Goal: Use online tool/utility: Use online tool/utility

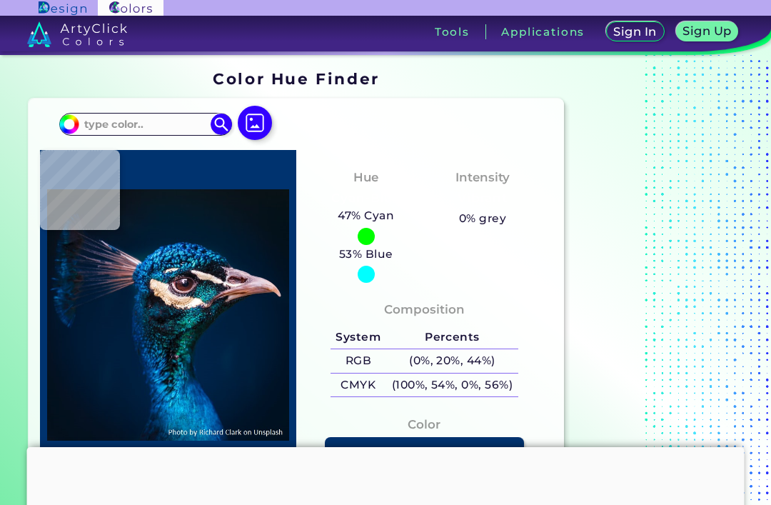
type input "#121d21"
type input "#121D21"
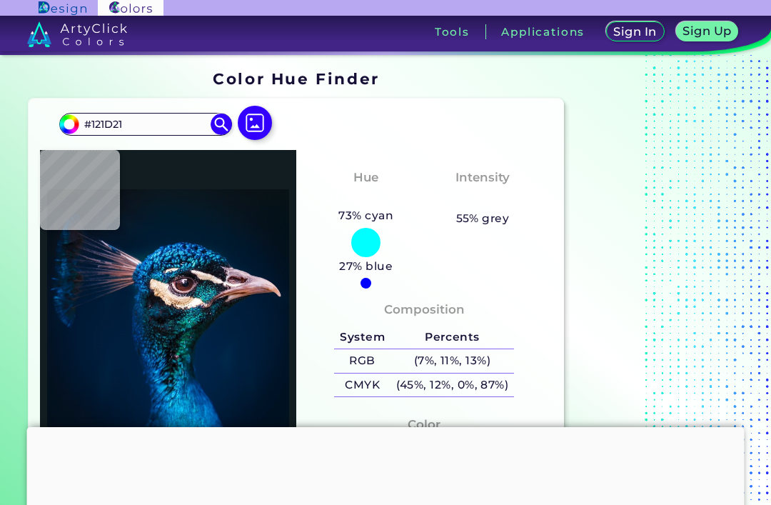
type input "#25767c"
type input "#25767C"
type input "#00272d"
type input "#00272D"
type input "#181a27"
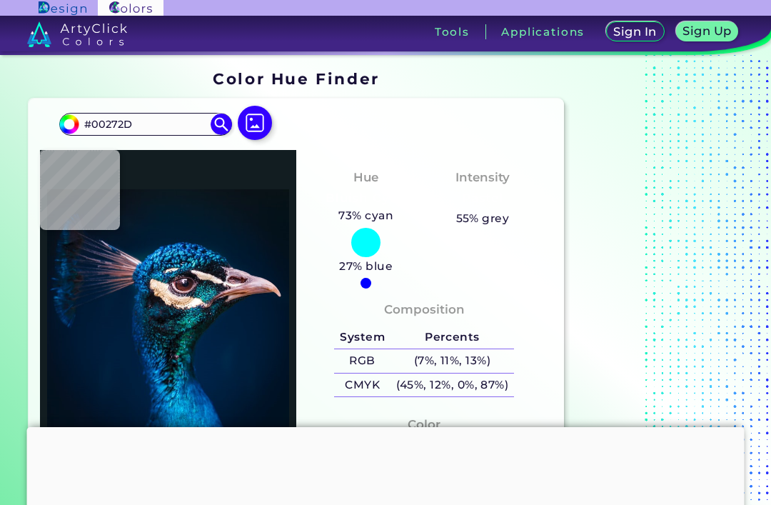
type input "#181A27"
type input "#7b6b71"
type input "#7B6B71"
type input "#0b1821"
type input "#0B1821"
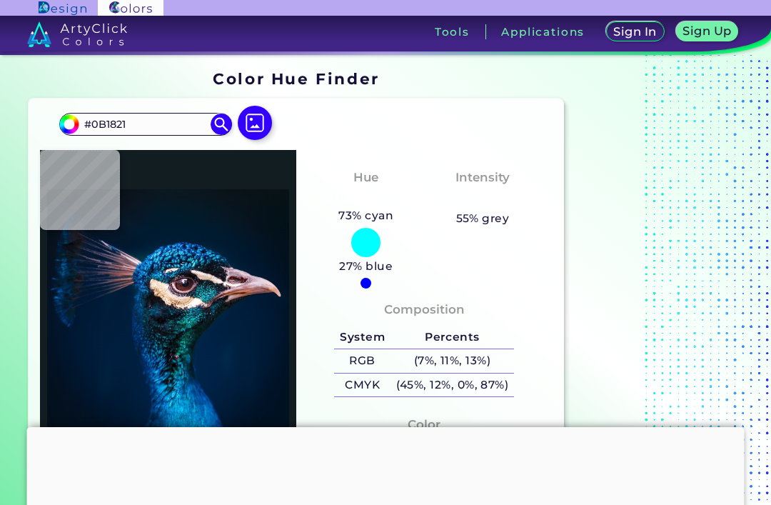
type input "#00233a"
type input "#00233A"
type input "#001c32"
type input "#001C32"
type input "#011a2e"
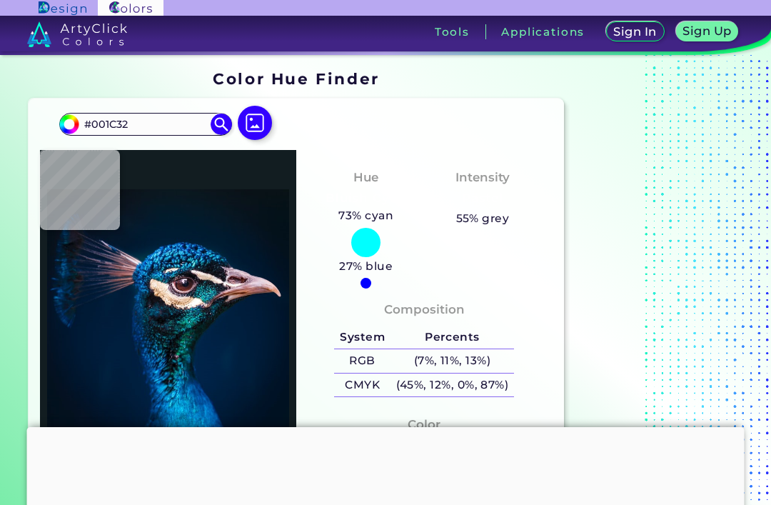
type input "#011A2E"
type input "#011929"
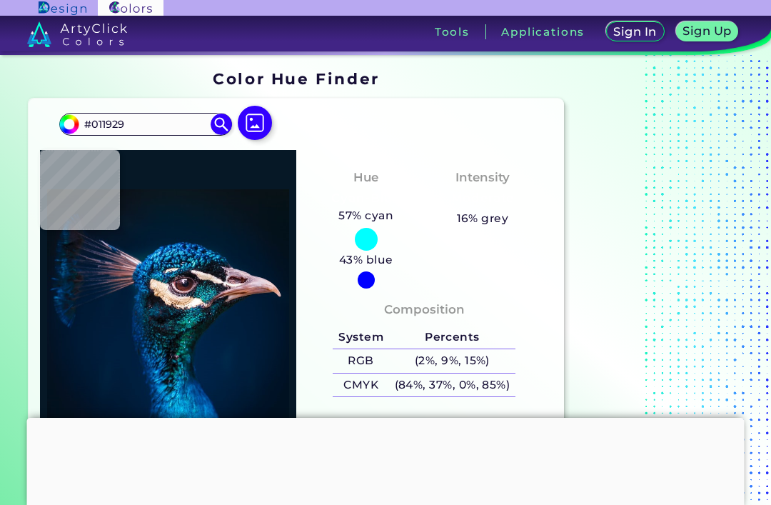
type input "#061826"
type input "#061721"
type input "#07151e"
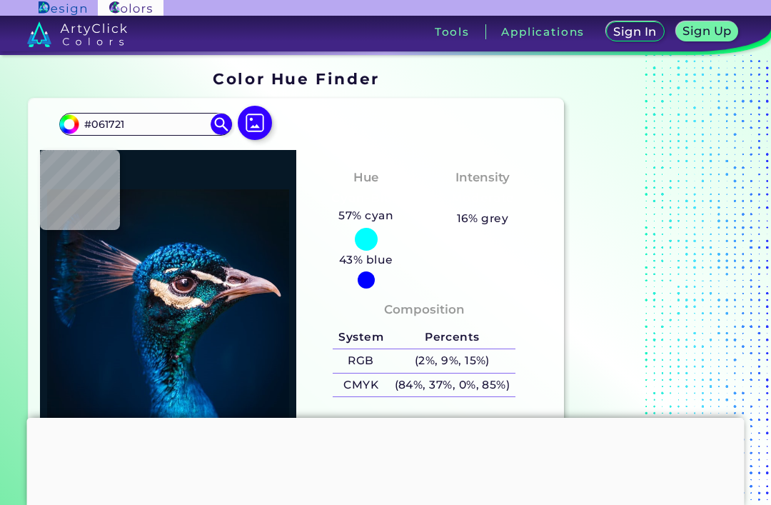
type input "#07151E"
type input "#09131c"
type input "#09131C"
type input "#0a131a"
type input "#0A131A"
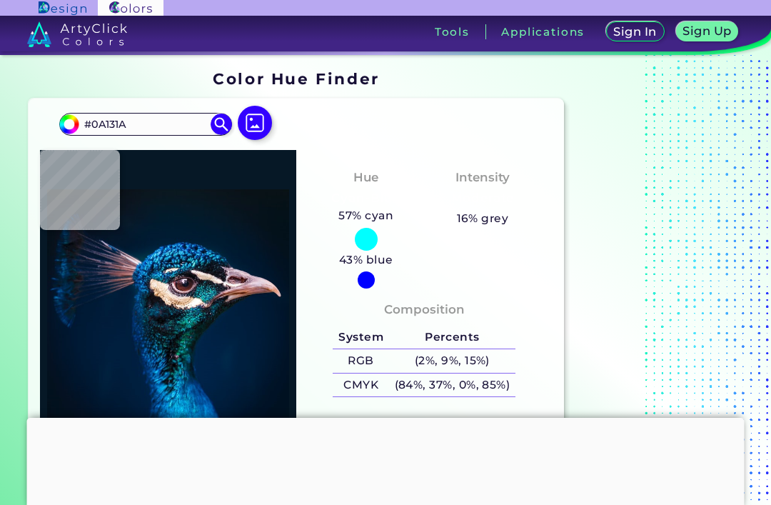
type input "#091217"
type input "#000000"
type input "#091217"
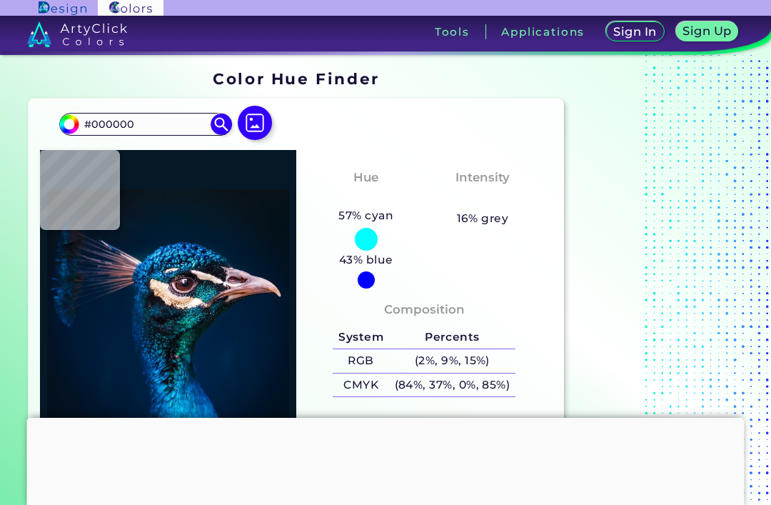
type input "#091217"
type input "#09141a"
type input "#09141A"
type input "#09131c"
type input "#09131C"
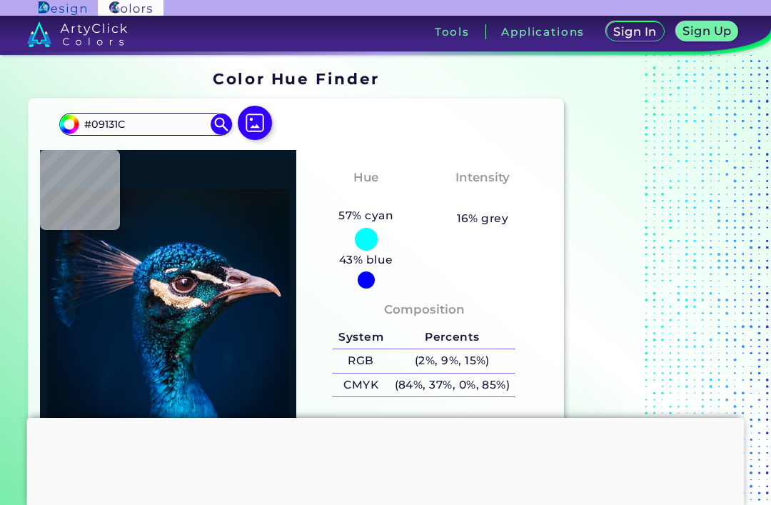
type input "#06141d"
type input "#06141D"
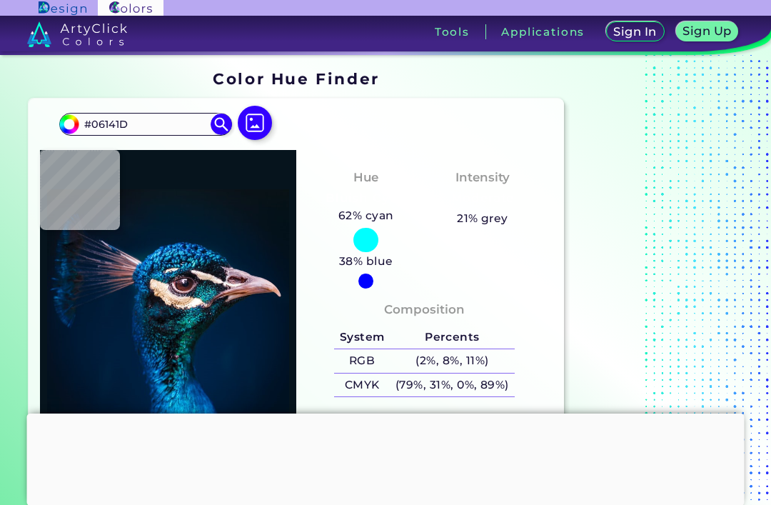
type input "#021929"
type input "#001b30"
type input "#001B30"
type input "#001d35"
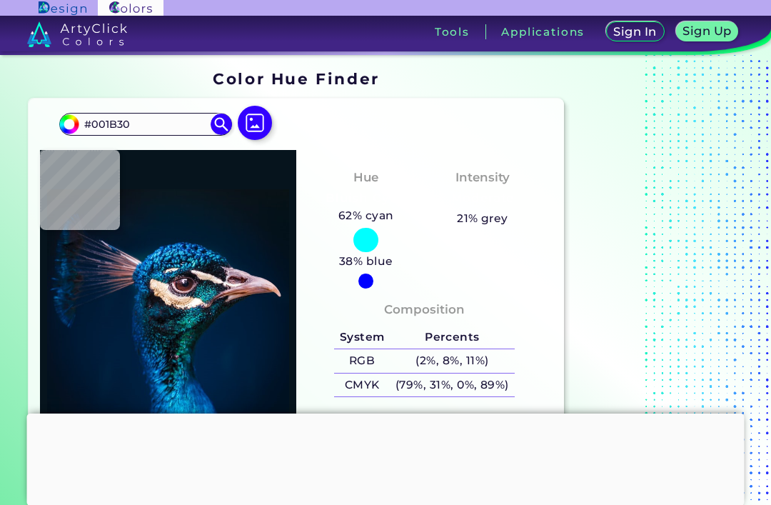
type input "#001D35"
type input "#012338"
type input "#22a7d4"
type input "#22A7D4"
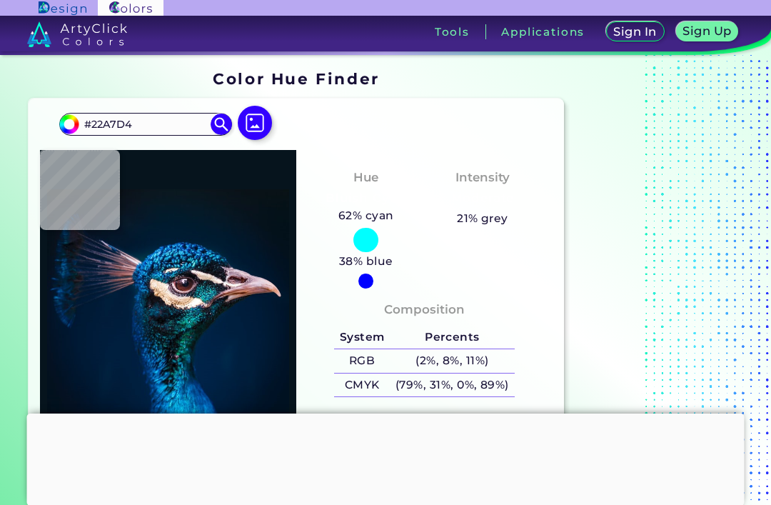
type input "#176e9a"
type input "#176E9A"
type input "#002b5b"
type input "#002B5B"
type input "#002551"
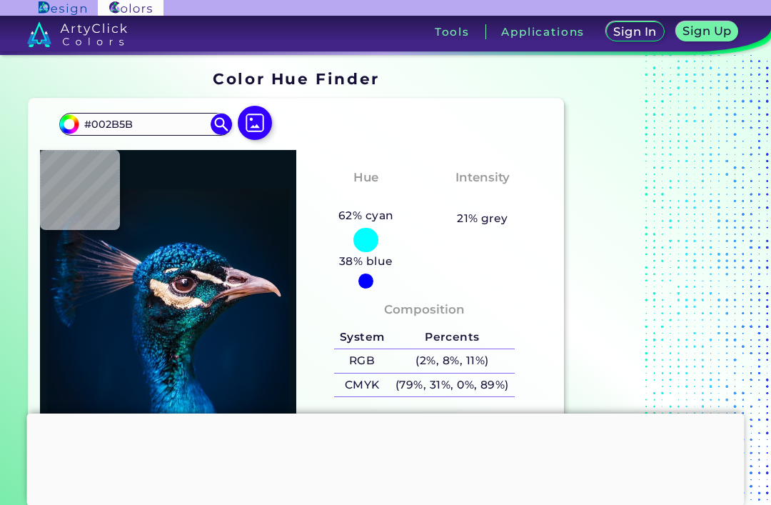
type input "#002551"
type input "#002b54"
type input "#002B54"
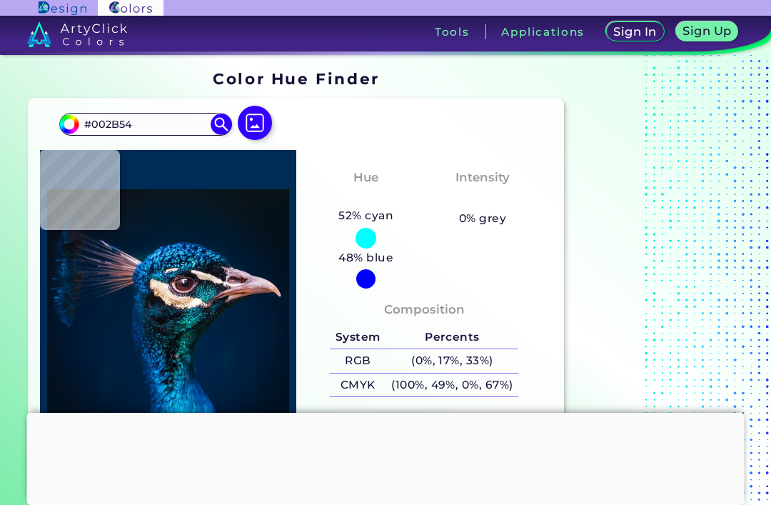
type input "#09314c"
type input "#09314C"
type input "#02315f"
type input "#02315F"
type input "#064765"
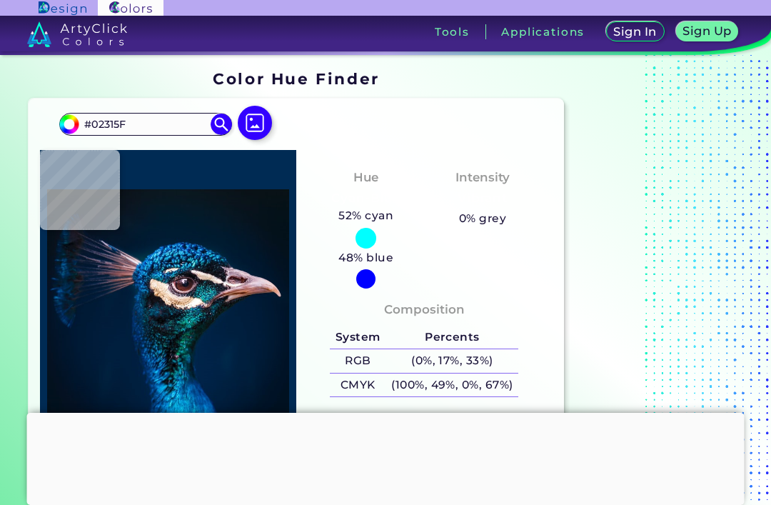
type input "#064765"
type input "#0a5369"
type input "#0A5369"
type input "#003041"
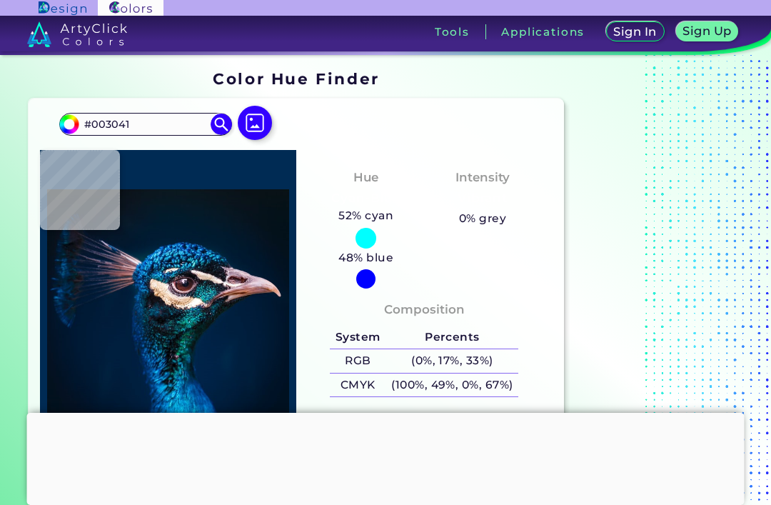
type input "#0c2831"
type input "#0C2831"
type input "#051725"
type input "#061d2c"
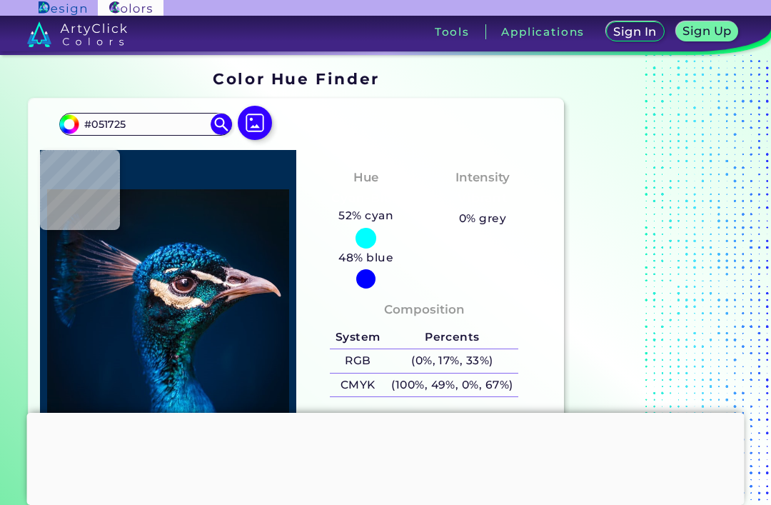
type input "#061D2C"
type input "#0b1520"
type input "#0B1520"
type input "#001c2b"
type input "#001C2B"
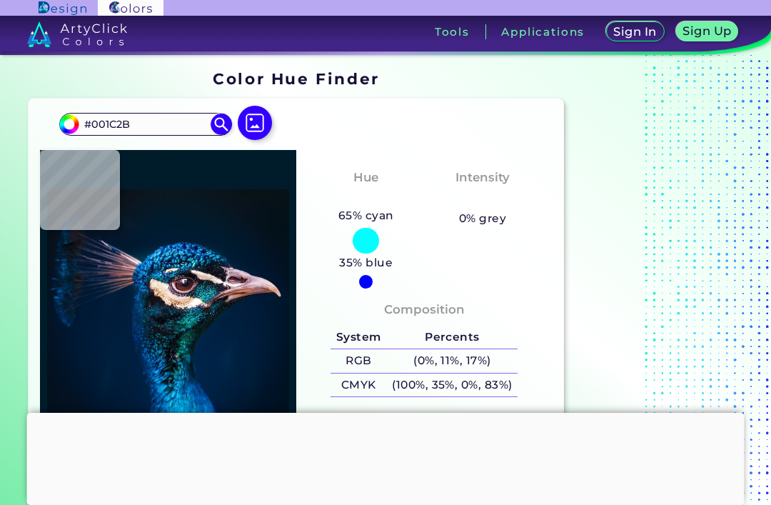
type input "#0a111e"
type input "#0A111E"
type input "#06131e"
type input "#06131E"
type input "#111e27"
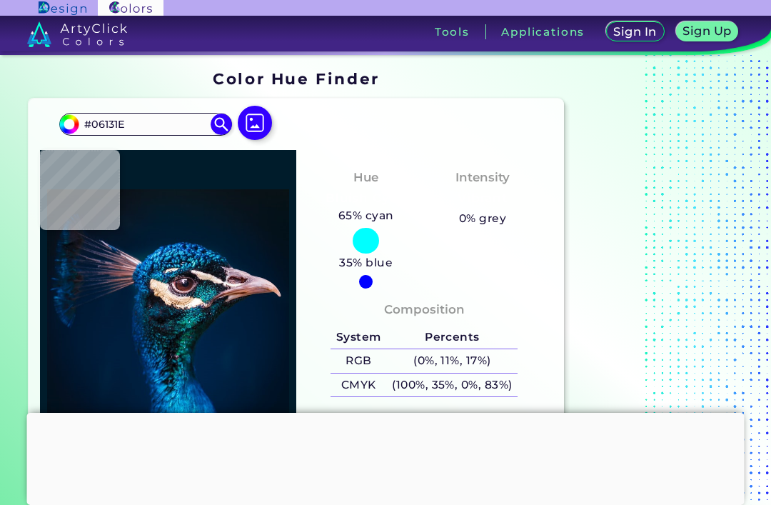
type input "#111E27"
type input "#10222f"
type input "#10222F"
type input "#0e2633"
type input "#0E2633"
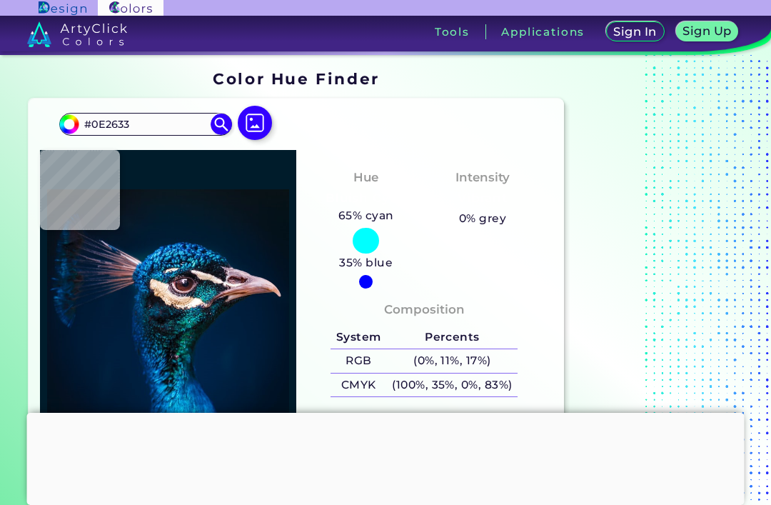
type input "#142532"
type input "#06131d"
type input "#06131D"
type input "#121823"
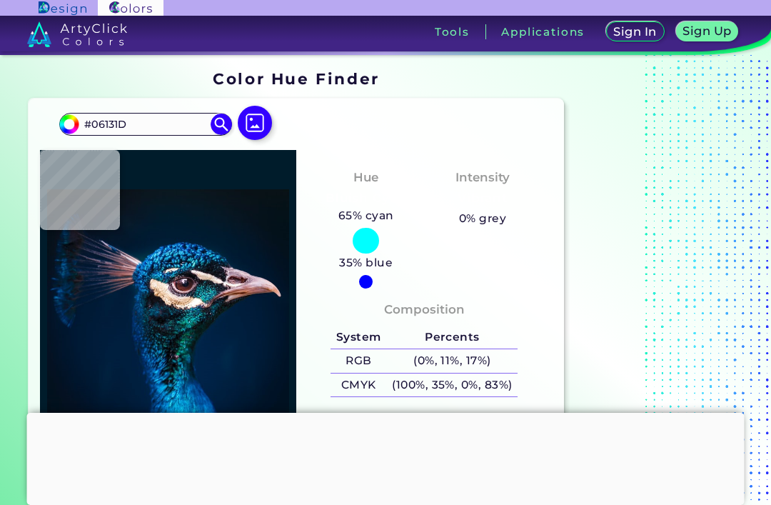
type input "#121823"
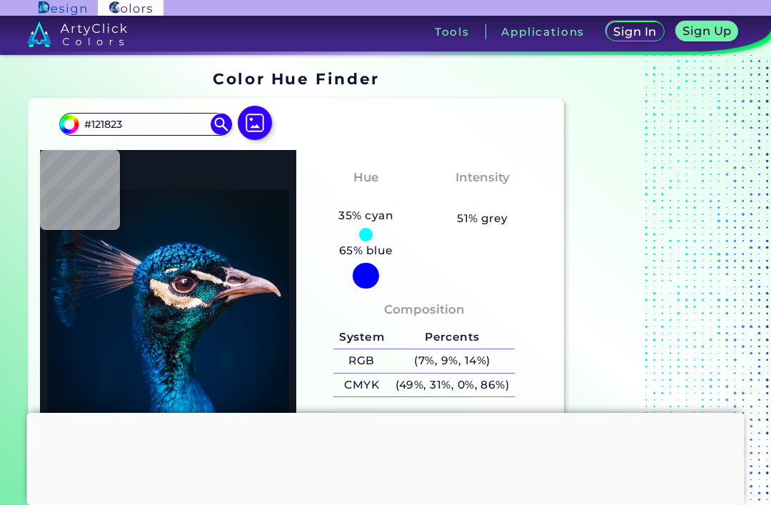
type input "#060f19"
type input "#060F19"
type input "#131a22"
type input "#131A22"
type input "#413c43"
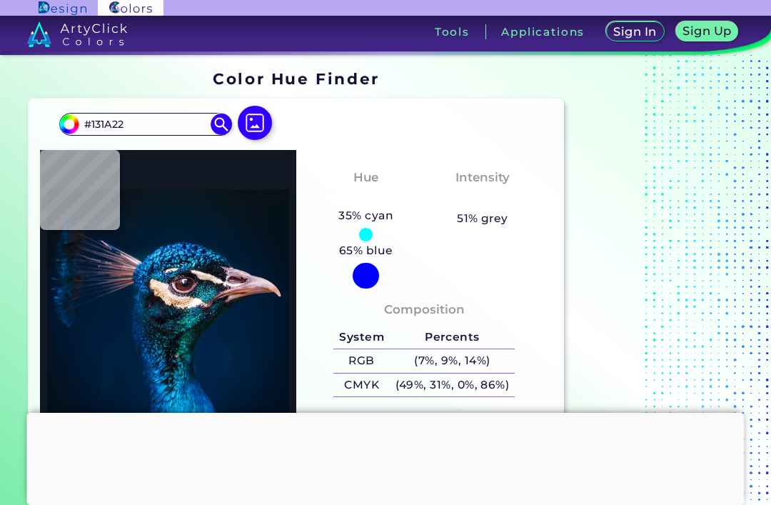
type input "#413C43"
type input "#a69ca3"
type input "#A69CA3"
type input "#f7ecee"
type input "#F7ECEE"
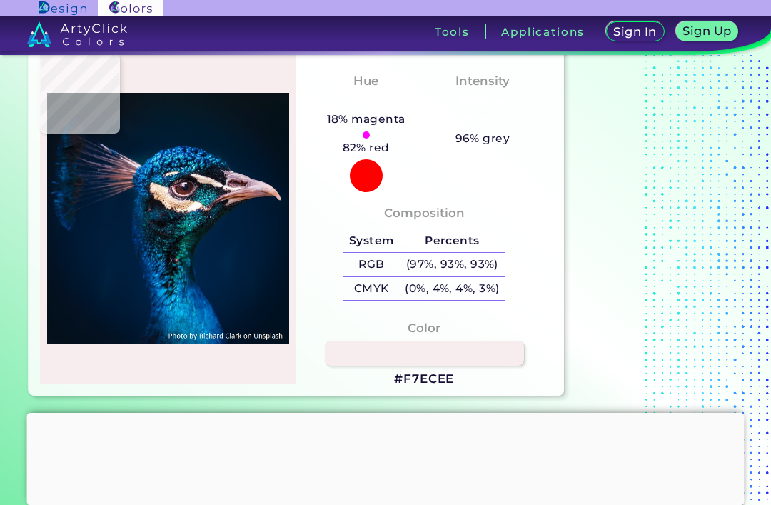
scroll to position [91, 0]
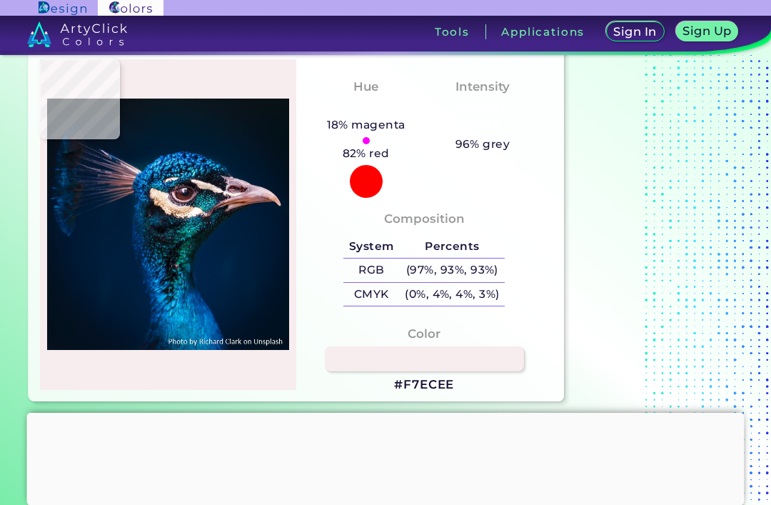
type input "#0378bd"
type input "#0378BD"
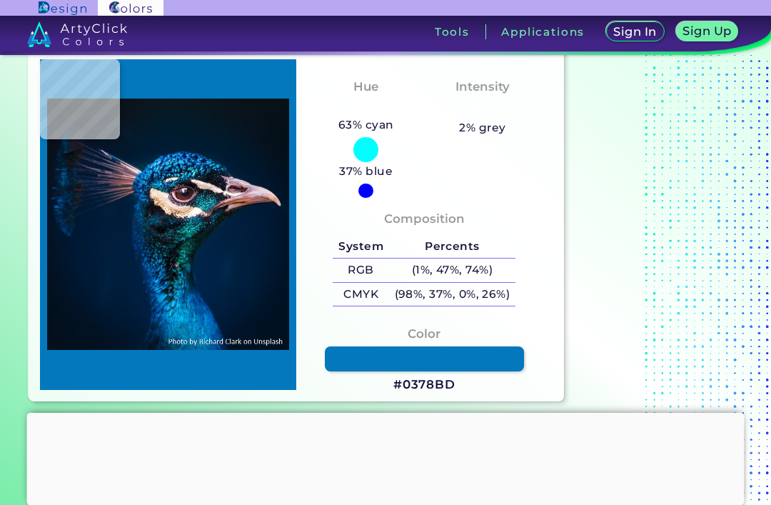
type input "#0075b6"
type input "#0075B6"
type input "#087ebd"
type input "#087EBD"
type input "#068cc4"
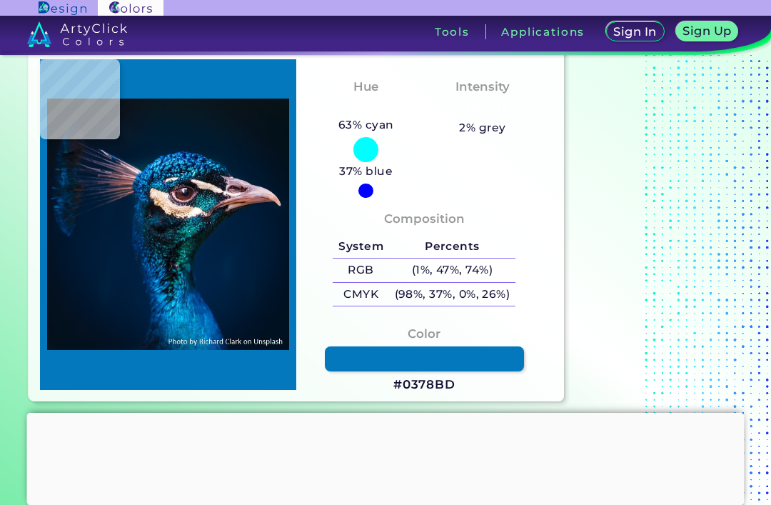
type input "#068CC4"
type input "#0191c8"
type input "#0191C8"
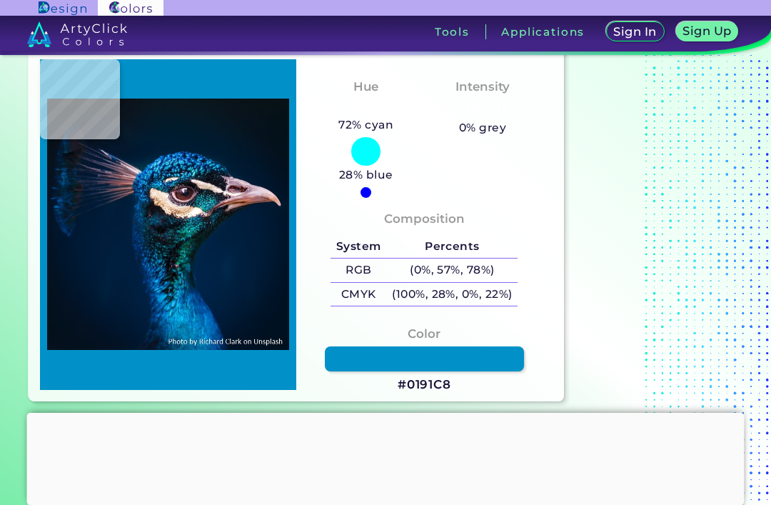
type input "#099ad5"
type input "#099AD5"
type input "#058cc8"
type input "#058CC8"
type input "#0684ba"
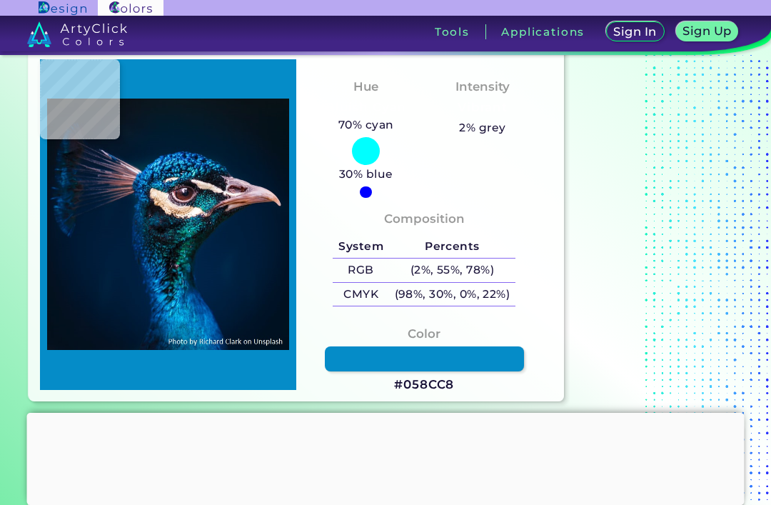
type input "#0684BA"
type input "#0176ae"
type input "#0176AE"
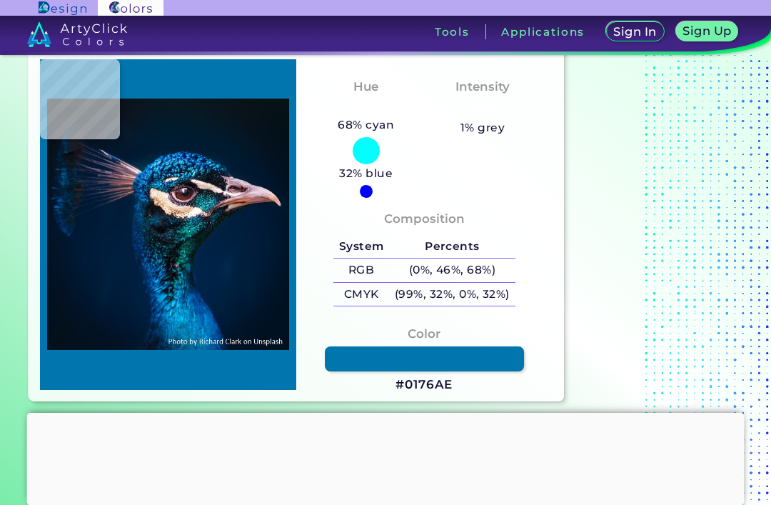
type input "#0072aa"
type input "#0072AA"
type input "#0268a2"
type input "#0268A2"
type input "#00639b"
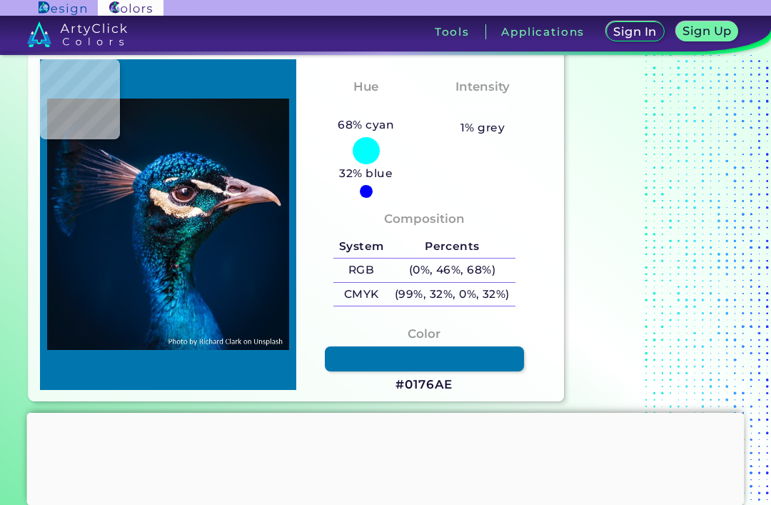
type input "#00639B"
type input "#0c84b0"
type input "#0C84B0"
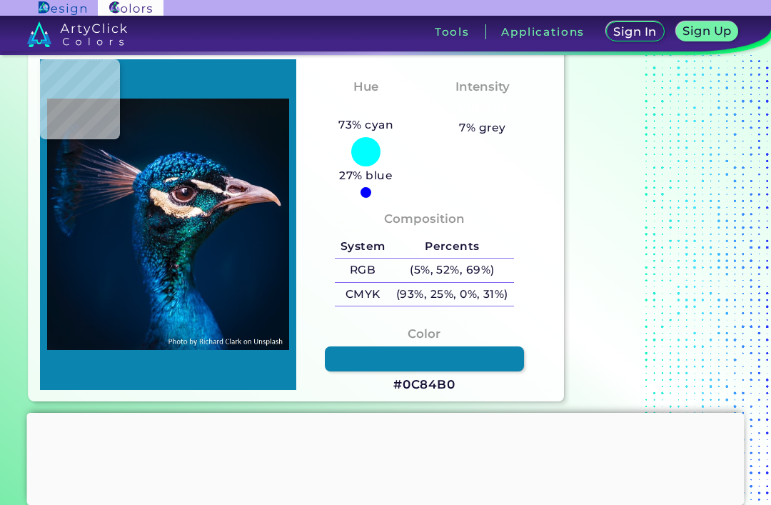
type input "#067ba7"
type input "#067BA7"
type input "#0f82ac"
type input "#0F82AC"
type input "#0879a0"
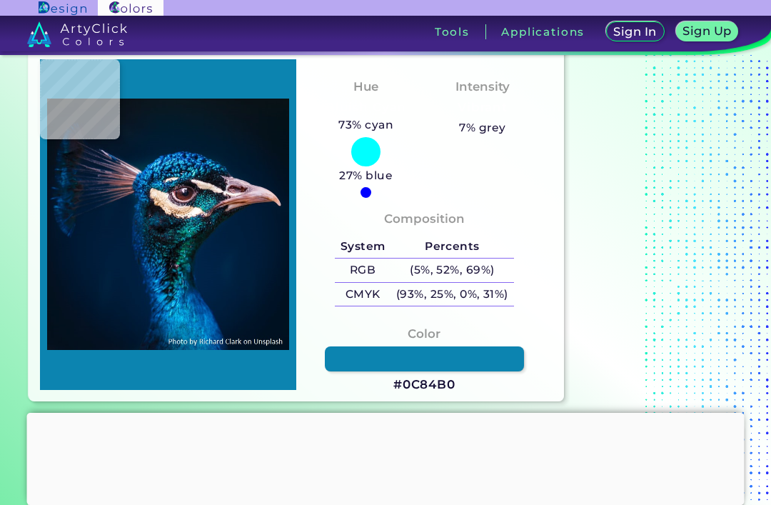
type input "#0879A0"
type input "#00668f"
type input "#00668F"
type input "#077aa1"
type input "#077AA1"
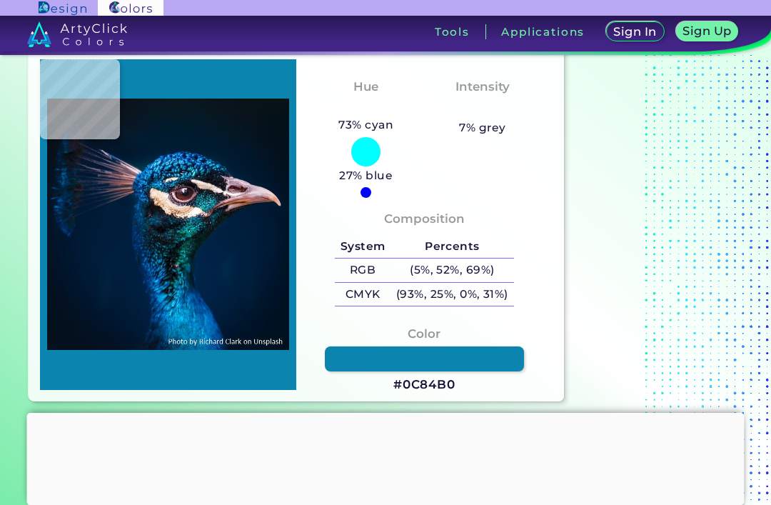
type input "#0981aa"
type input "#0981AA"
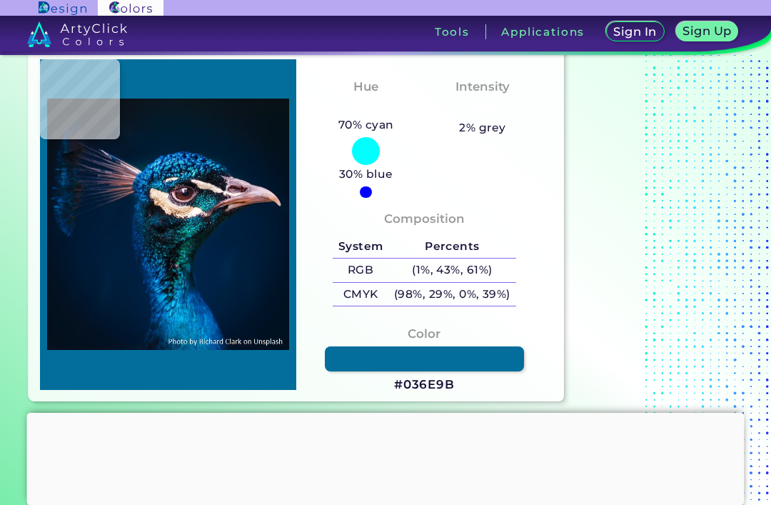
type input "#036e9b"
type input "#036E9B"
type input "#00608e"
type input "#00608E"
type input "#036495"
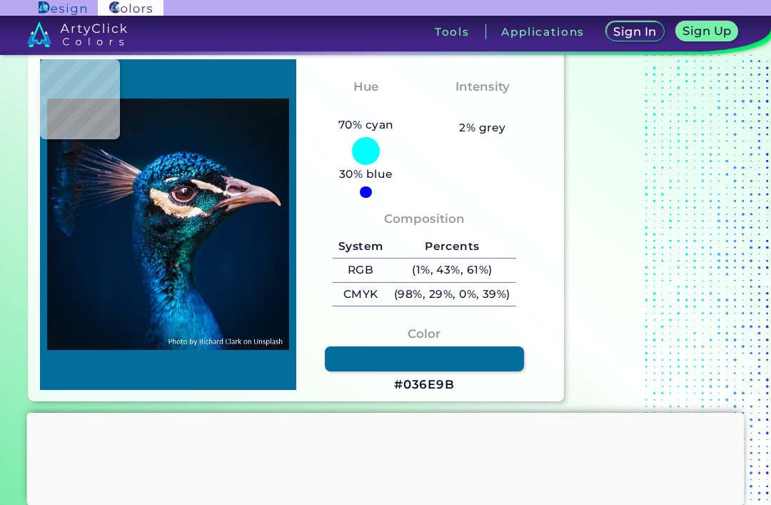
type input "#036495"
type input "#00608e"
type input "#00608E"
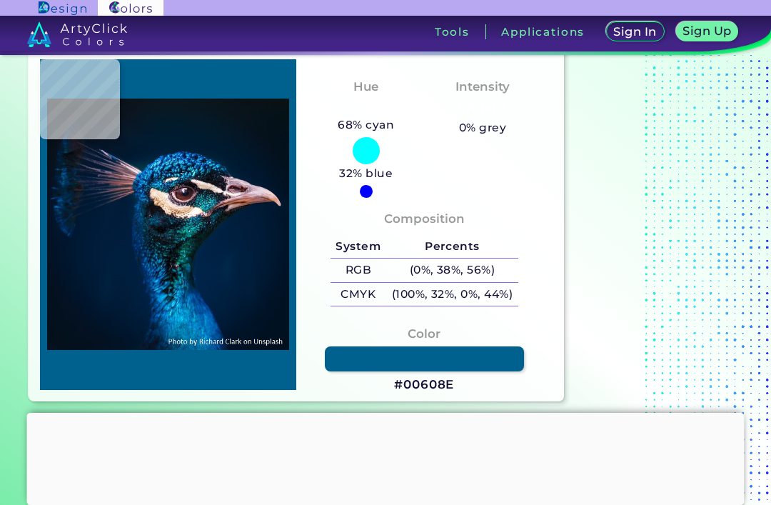
type input "#026390"
type input "#056f9d"
type input "#056F9D"
type input "#02709e"
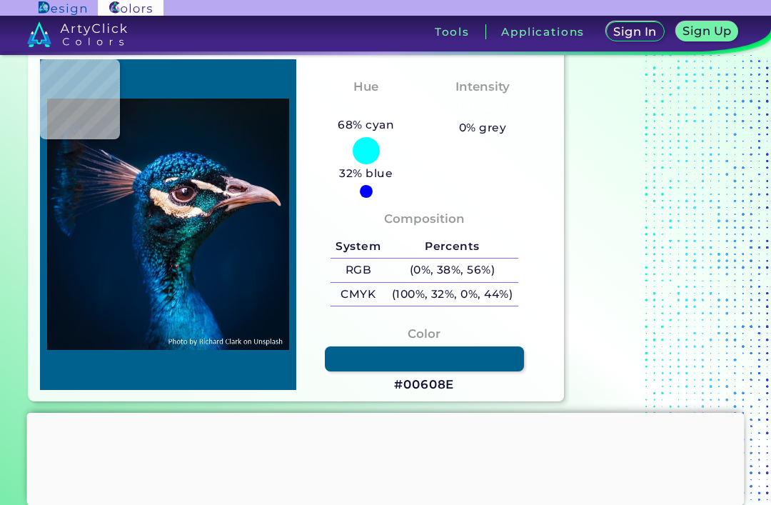
type input "#02709E"
type input "#0171a6"
type input "#0171A6"
type input "#0183b7"
type input "#0183B7"
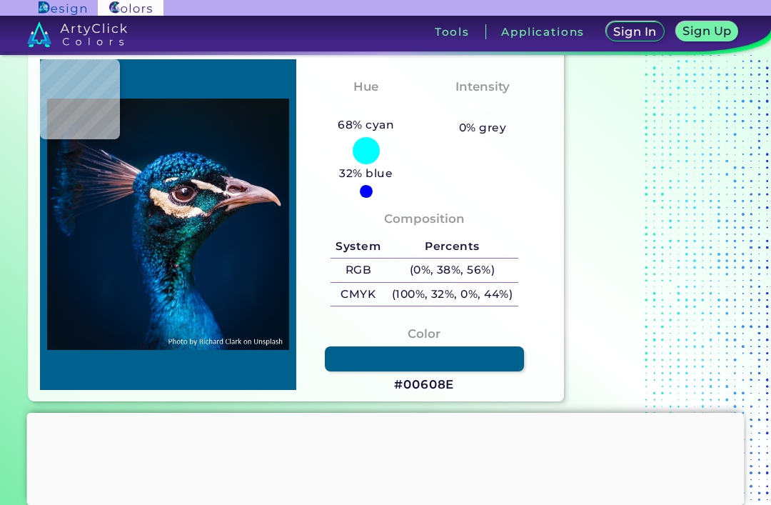
type input "#0b93c7"
type input "#0B93C7"
type input "#0b98cc"
type input "#0B98CC"
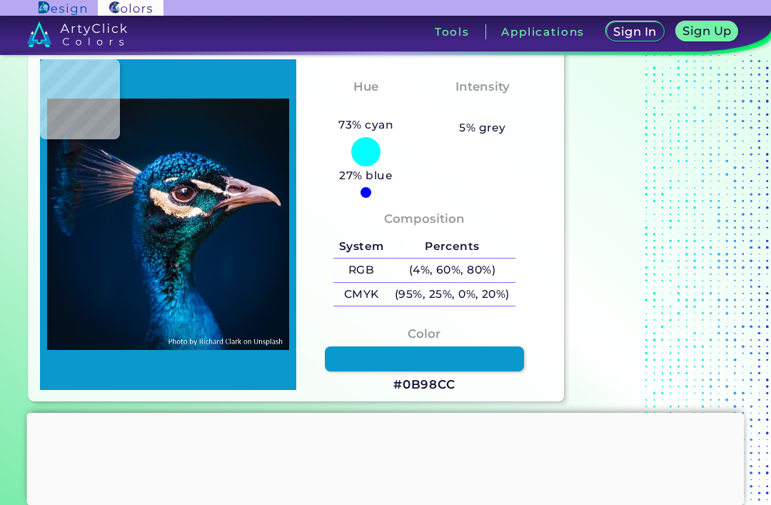
type input "#0a9bce"
type input "#0A9BCE"
type input "#028ec4"
type input "#028EC4"
type input "#0191c8"
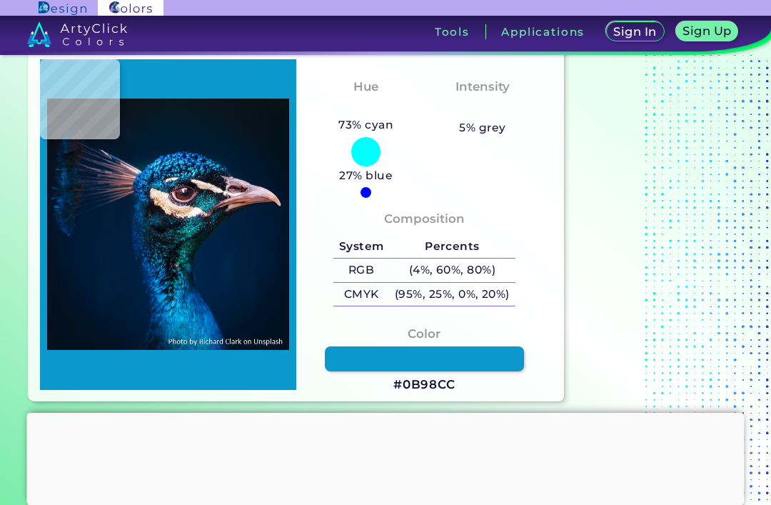
type input "#0191C8"
type input "#059cd5"
type input "#059CD5"
type input "#0aa6df"
type input "#0AA6DF"
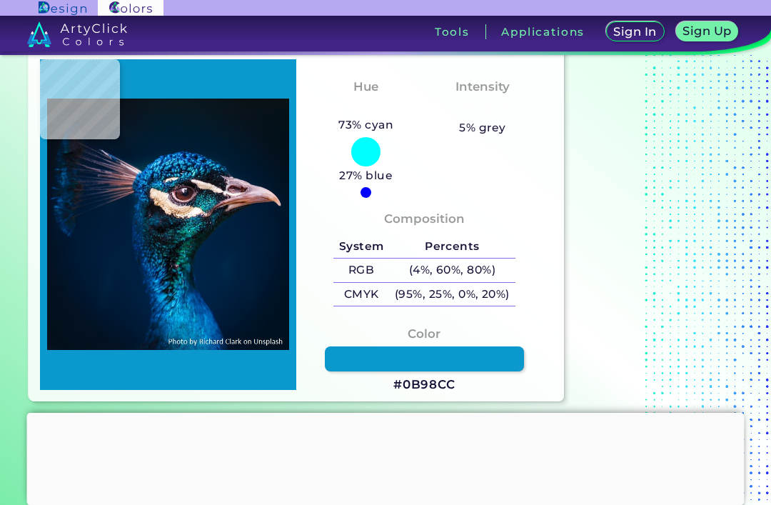
type input "#0ca9e3"
type input "#0CA9E3"
type input "#0084c3"
type input "#0084C3"
type input "#0085c6"
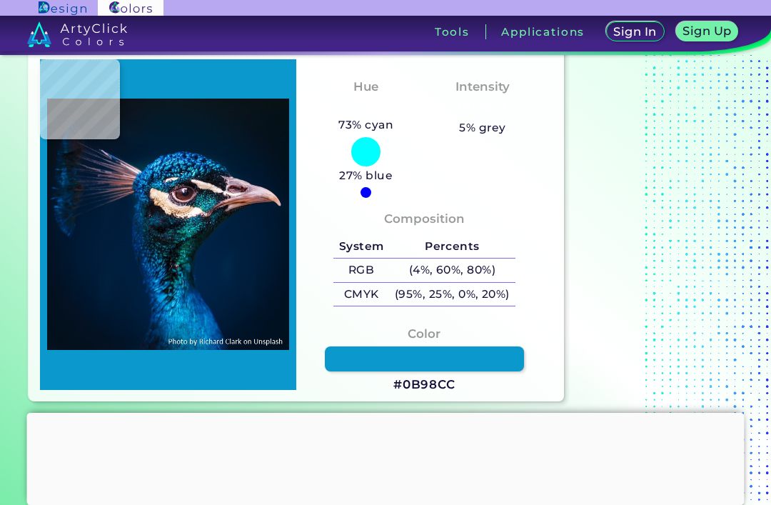
type input "#0085C6"
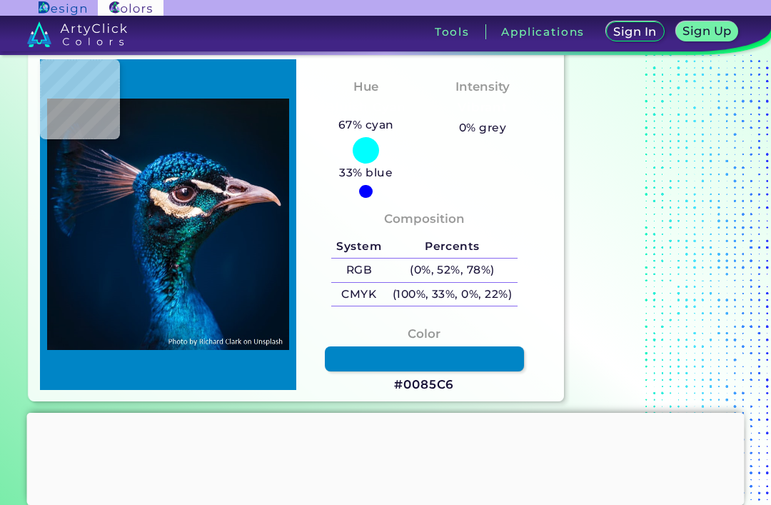
type input "#0ea0dc"
type input "#0EA0DC"
type input "#039ed6"
type input "#039ED6"
type input "#09a5dc"
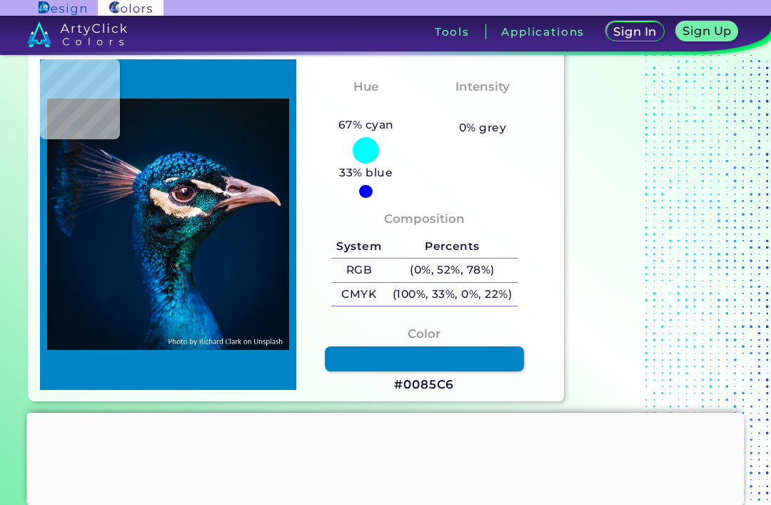
type input "#09A5DC"
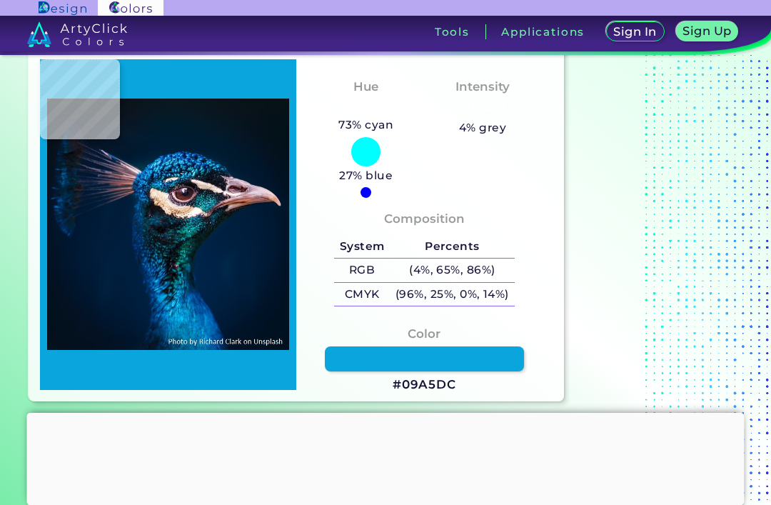
type input "#078dcb"
type input "#078DCB"
type input "#0f8dcb"
type input "#0F8DCB"
type input "#0074b3"
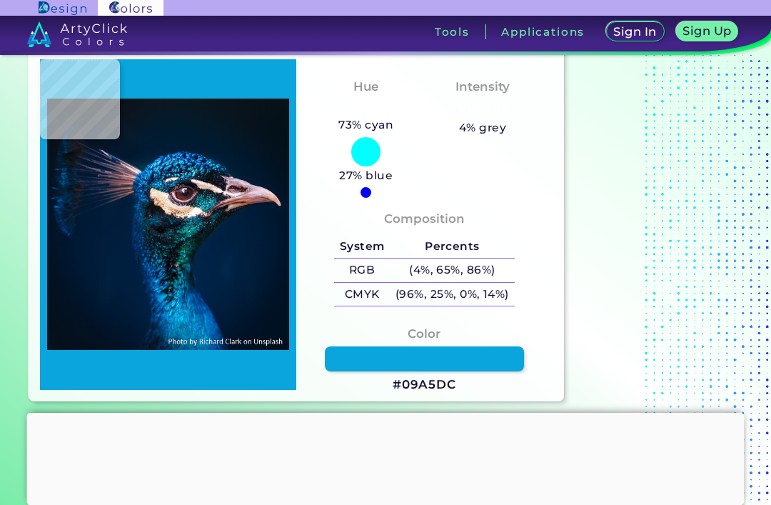
type input "#0074B3"
type input "#0375b3"
type input "#0375B3"
type input "#0169a5"
type input "#0169A5"
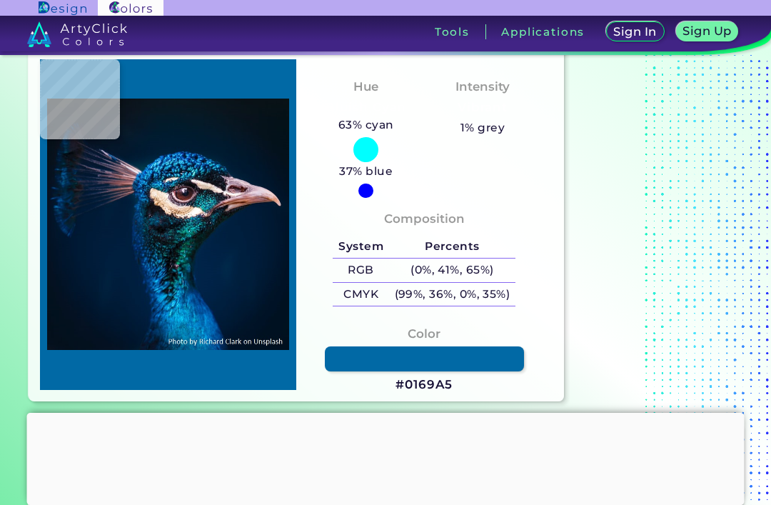
type input "#006fac"
type input "#006FAC"
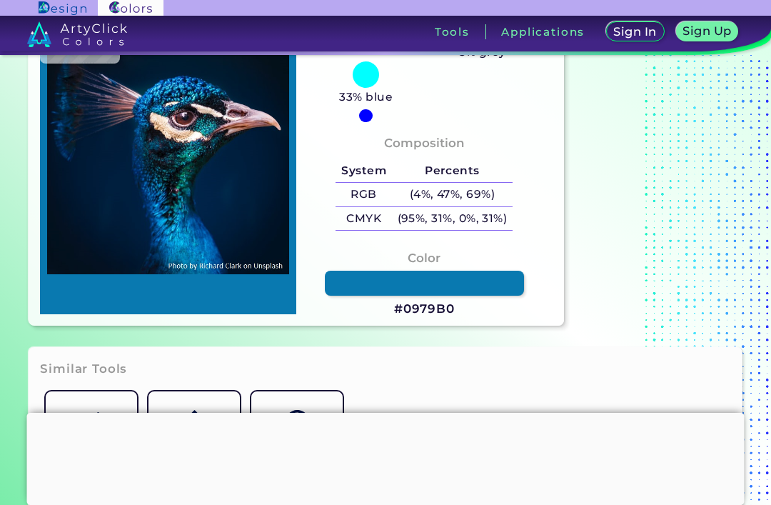
click at [381, 413] on div at bounding box center [386, 413] width 718 height 0
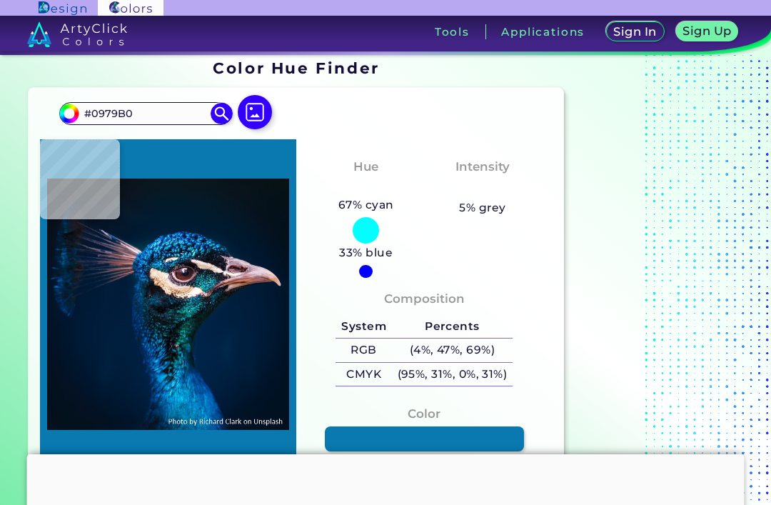
scroll to position [11, 0]
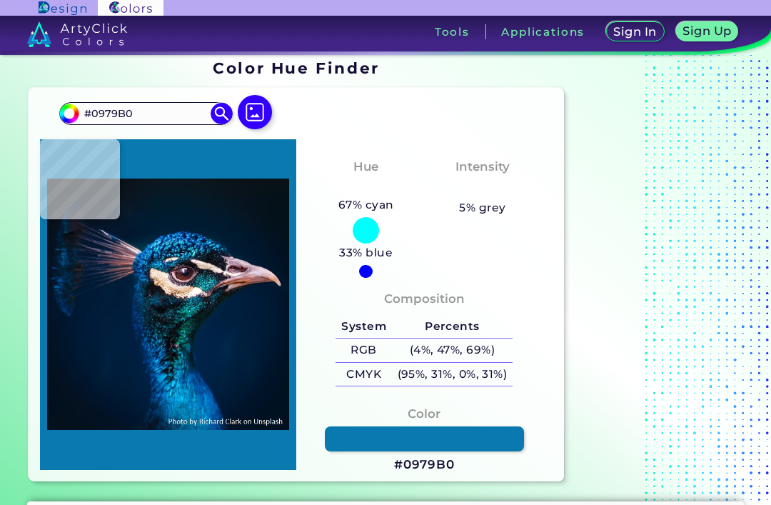
click at [264, 125] on img at bounding box center [255, 112] width 34 height 34
click at [0, 0] on input "file" at bounding box center [0, 0] width 0 height 0
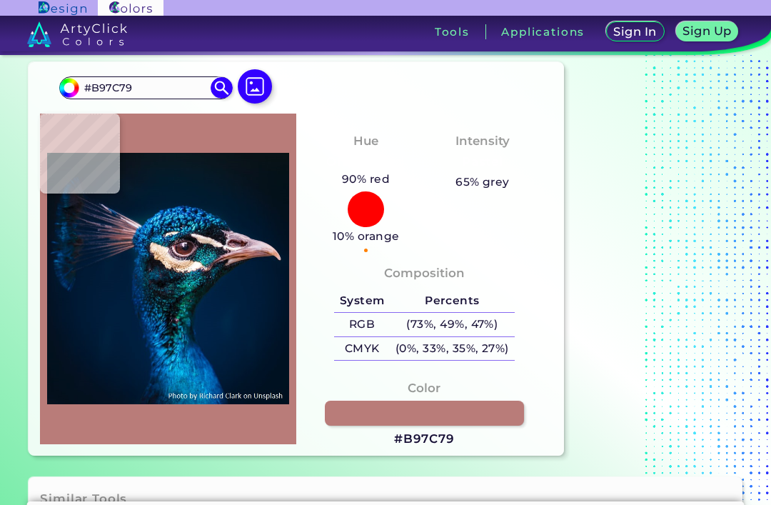
scroll to position [34, 0]
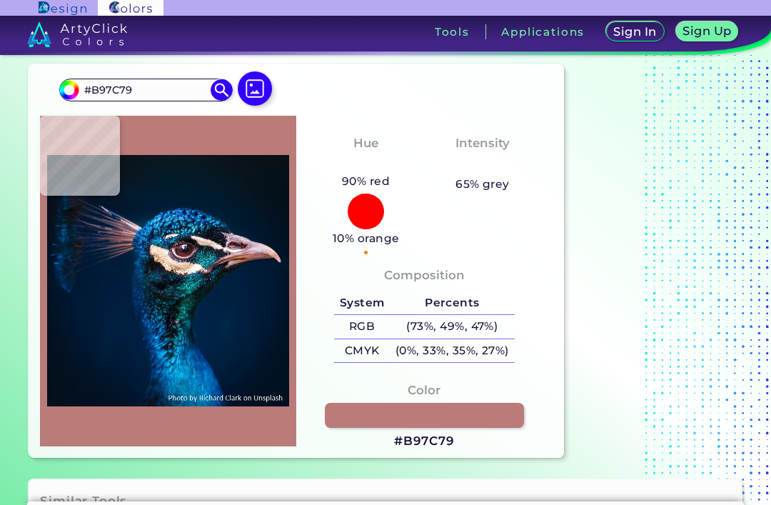
click at [250, 97] on img at bounding box center [255, 88] width 34 height 34
click at [0, 0] on input "file" at bounding box center [0, 0] width 0 height 0
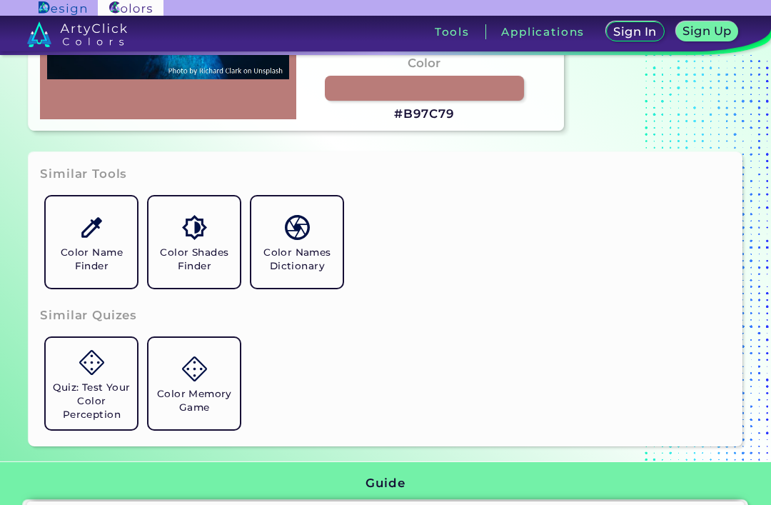
scroll to position [357, 0]
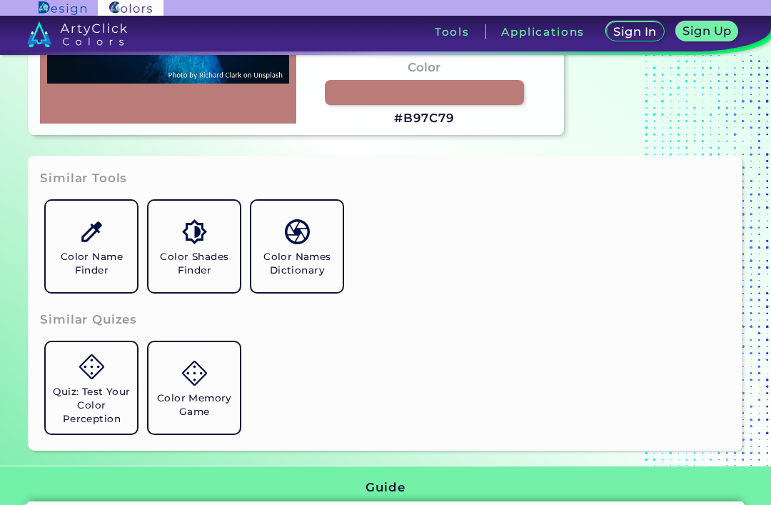
click at [289, 244] on img at bounding box center [297, 231] width 25 height 25
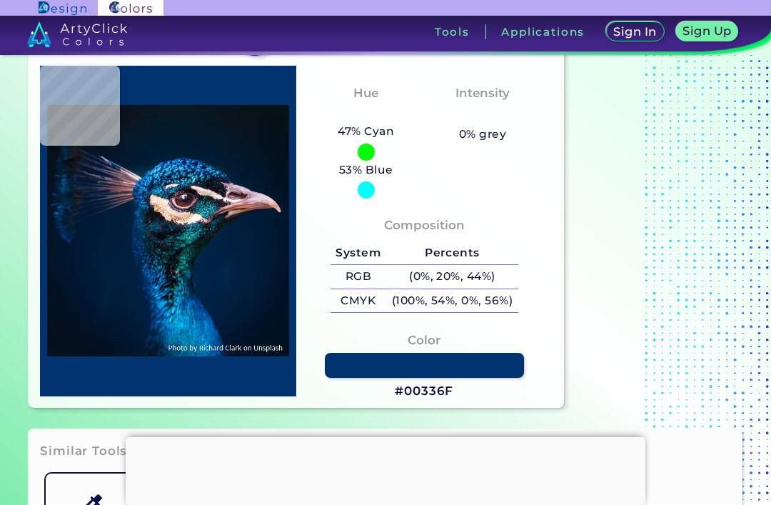
scroll to position [90, 0]
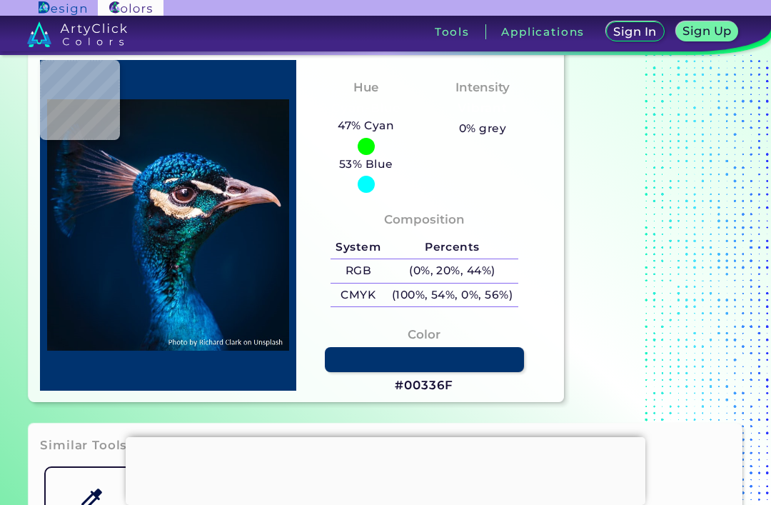
type input "#cbb9aa"
type input "#CBB9AA"
type input "#f1d7c6"
type input "#F1D7C6"
type input "#f6dbc6"
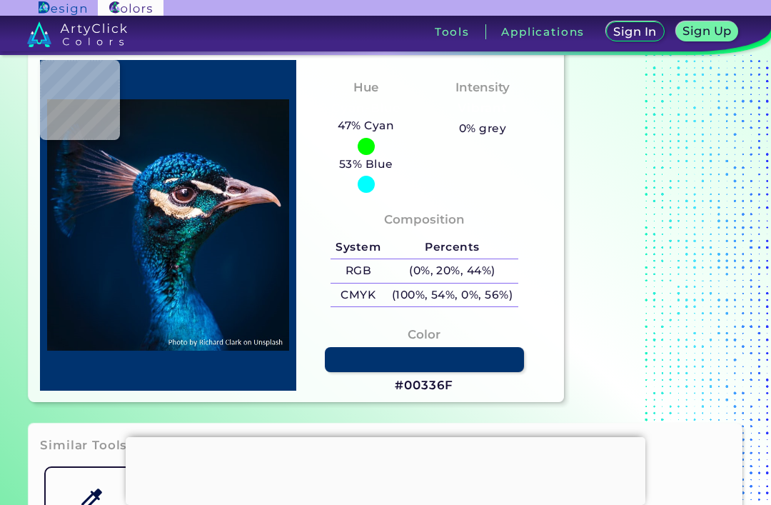
type input "#F6DBC6"
type input "#e9cdb1"
type input "#E9CDB1"
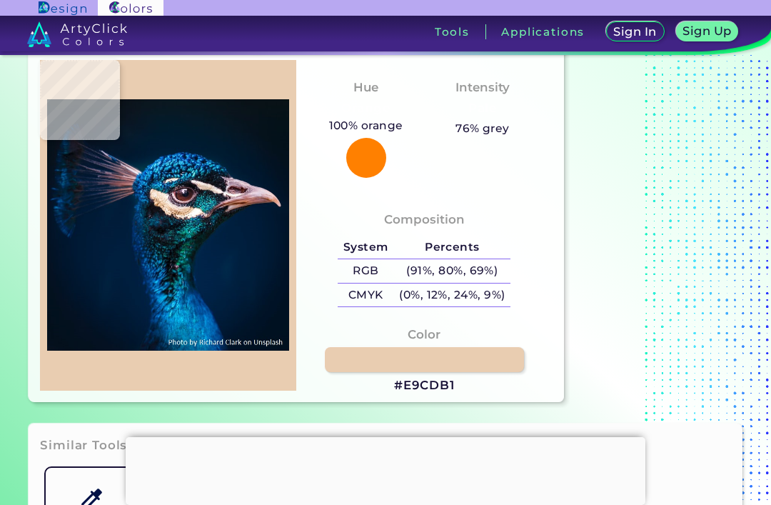
type input "#ecd1b2"
type input "#ECD1B2"
type input "#f8d9b9"
type input "#F8D9B9"
type input "#f8d7b8"
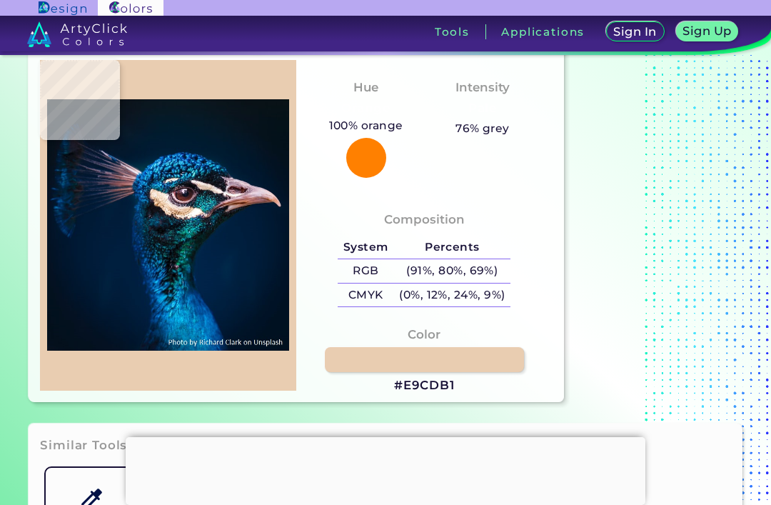
type input "#F8D7B8"
type input "#e9c5a6"
type input "#E9C5A6"
type input "#b98f68"
type input "#B98F68"
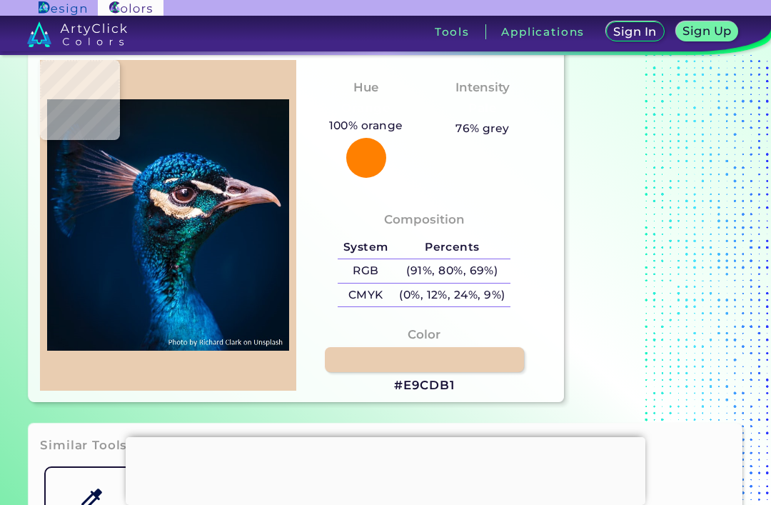
type input "#caa58b"
type input "#CAA58B"
type input "#302121"
type input "#110c0f"
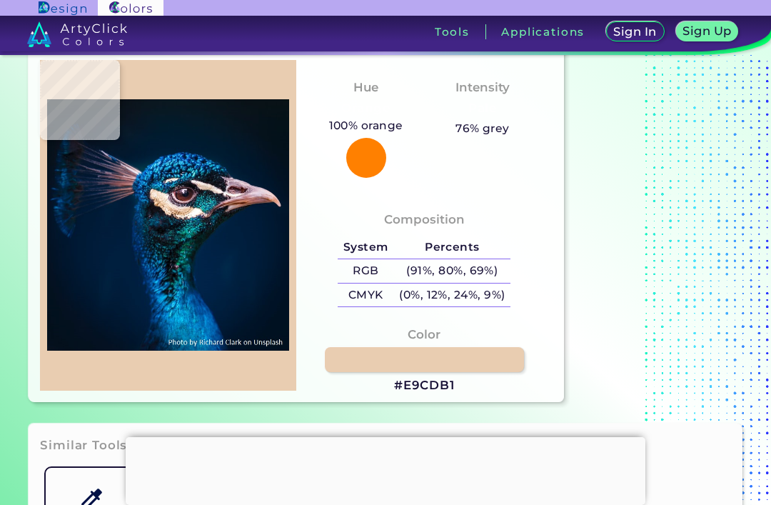
type input "#110C0F"
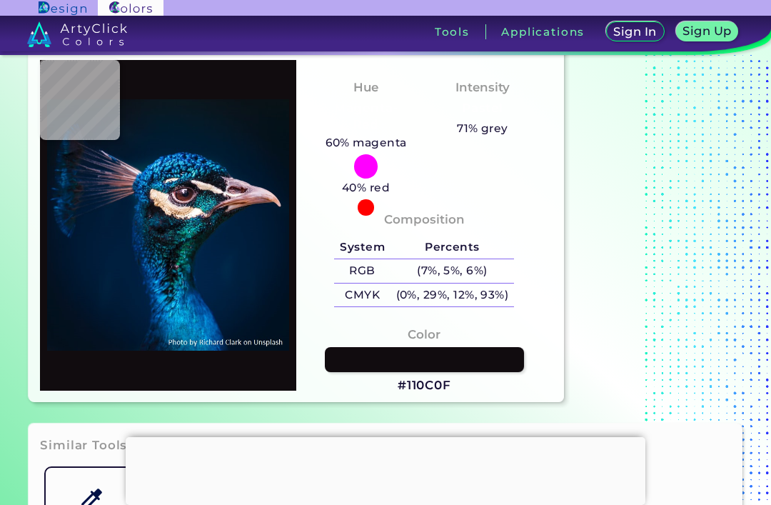
type input "#101018"
type input "#1b0f19"
type input "#1B0F19"
type input "#221819"
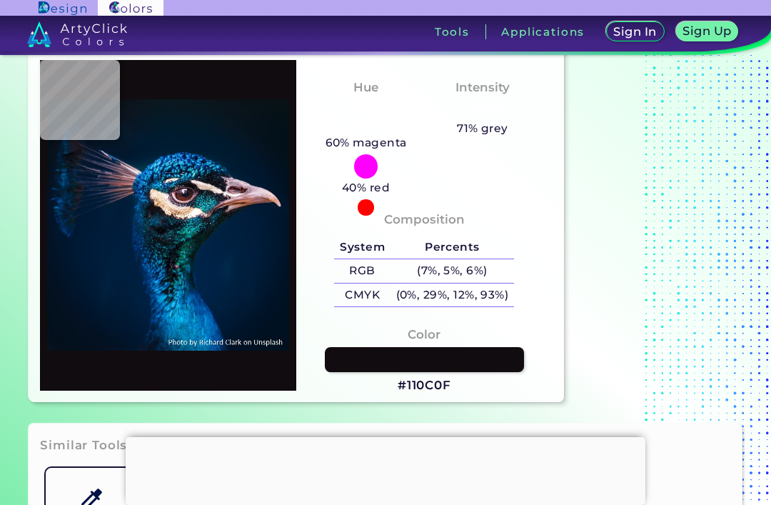
type input "#221819"
type input "#513a2b"
type input "#513A2B"
type input "#c9a683"
type input "#C9A683"
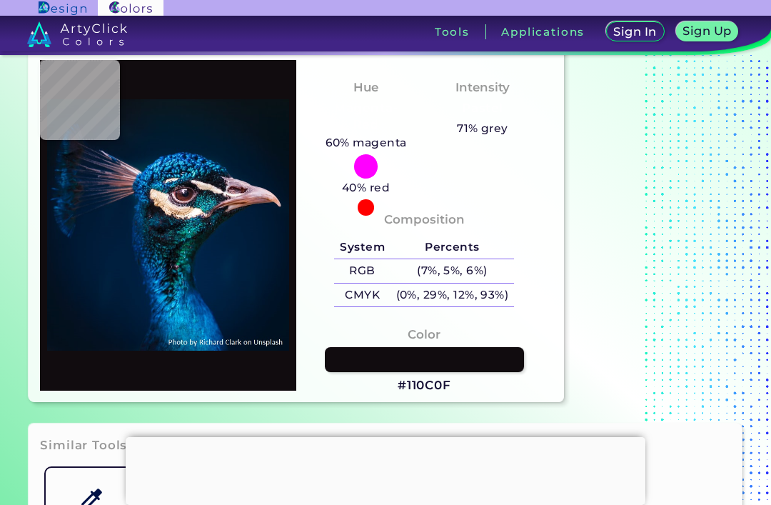
type input "#f1caa8"
type input "#F1CAA8"
type input "#fcd4ba"
type input "#FCD4BA"
type input "#bf9778"
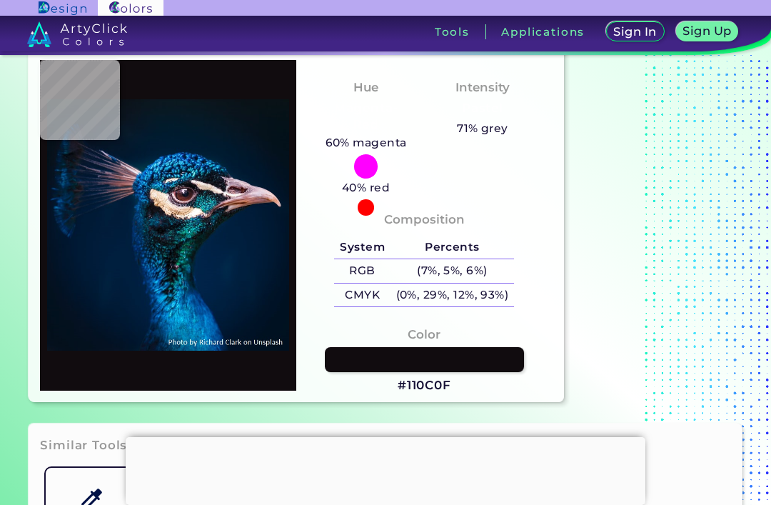
type input "#BF9778"
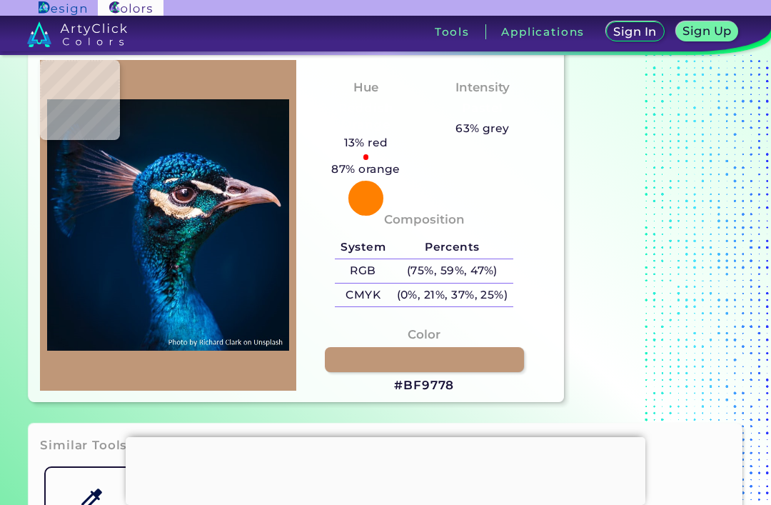
type input "#b1865e"
type input "#B1865E"
type input "#d0a178"
type input "#D0A178"
type input "#d1a87e"
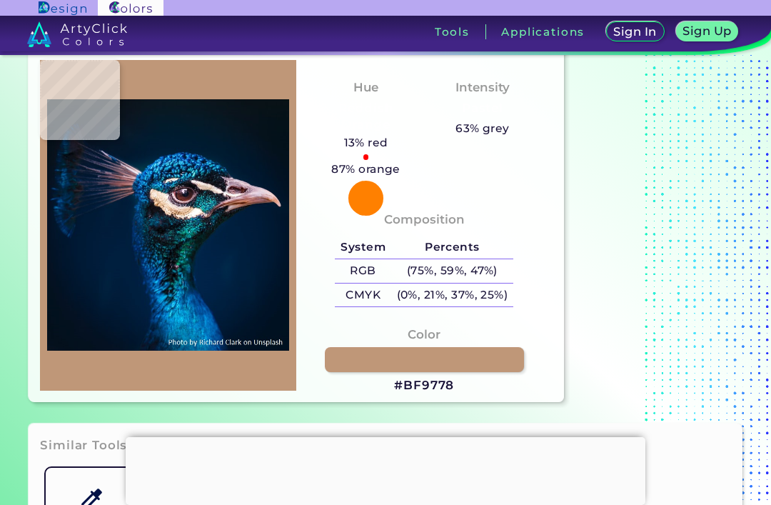
type input "#D1A87E"
type input "#e4b991"
type input "#E4B991"
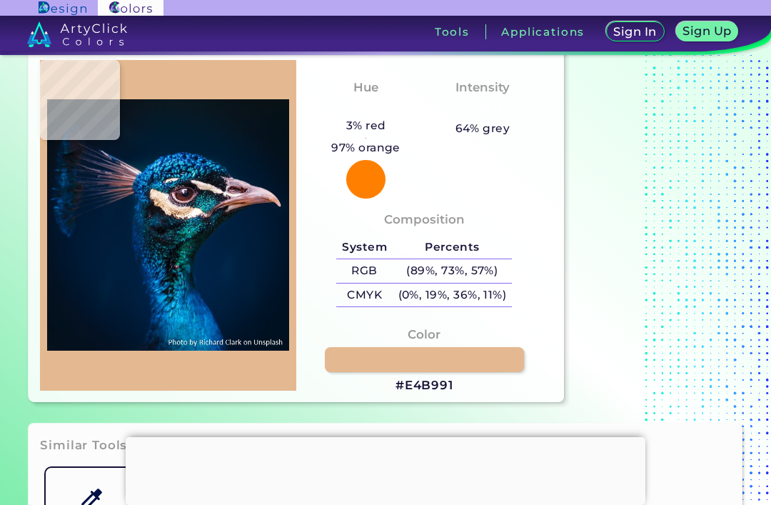
type input "#c49d74"
type input "#C49D74"
type input "#b08466"
type input "#B08466"
type input "#cdaa84"
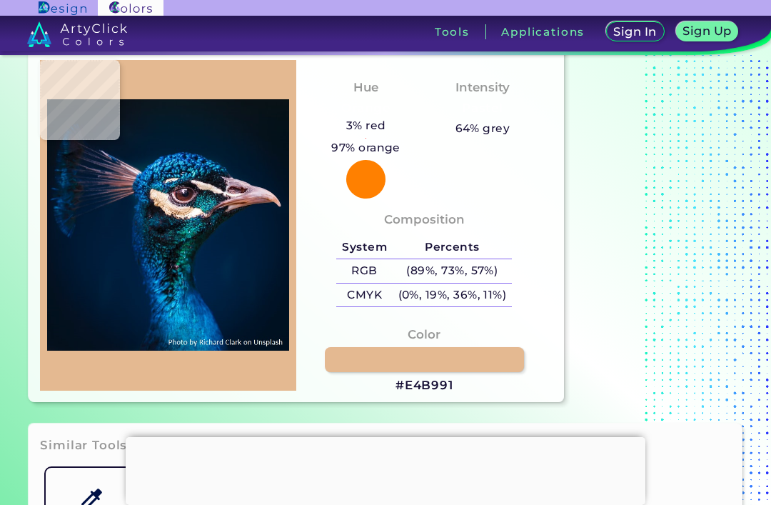
type input "#CDAA84"
type input "#fae6d5"
type input "#FAE6D5"
type input "#f2e0ce"
type input "#F2E0CE"
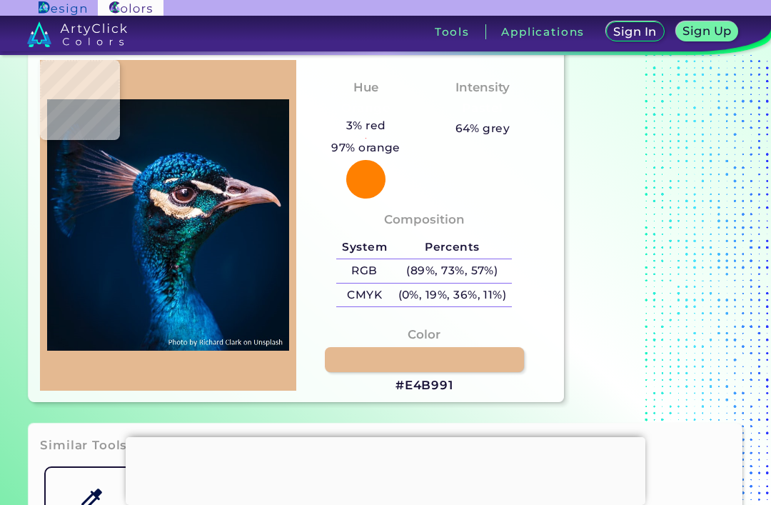
type input "#f0decf"
type input "#F0DECF"
type input "#f9e3cb"
type input "#F9E3CB"
type input "#e6d0b4"
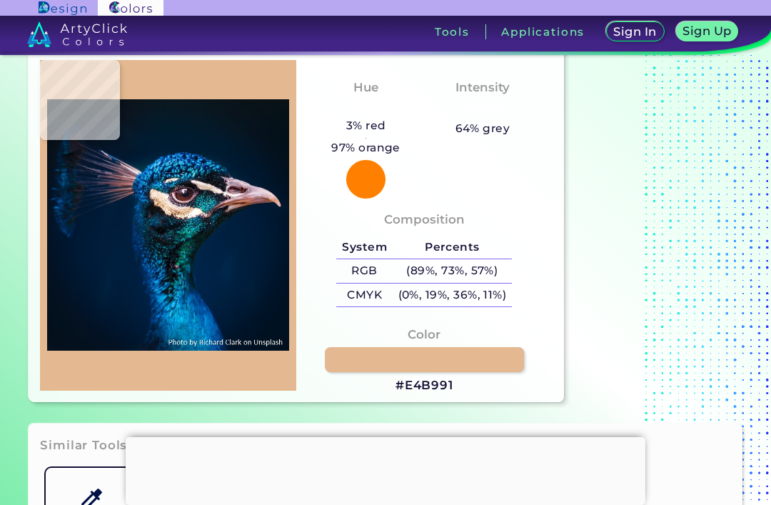
type input "#E6D0B4"
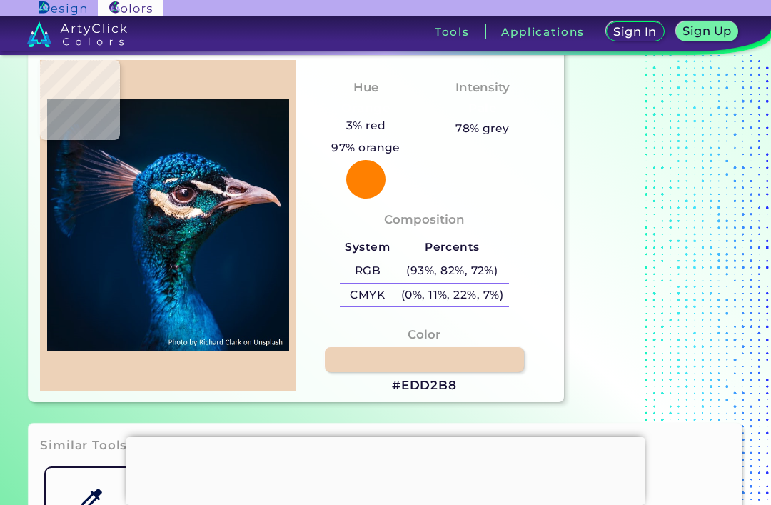
type input "#edd2b8"
type input "#EDD2B8"
type input "#fbe3cd"
type input "#FBE3CD"
type input "#dcc7bc"
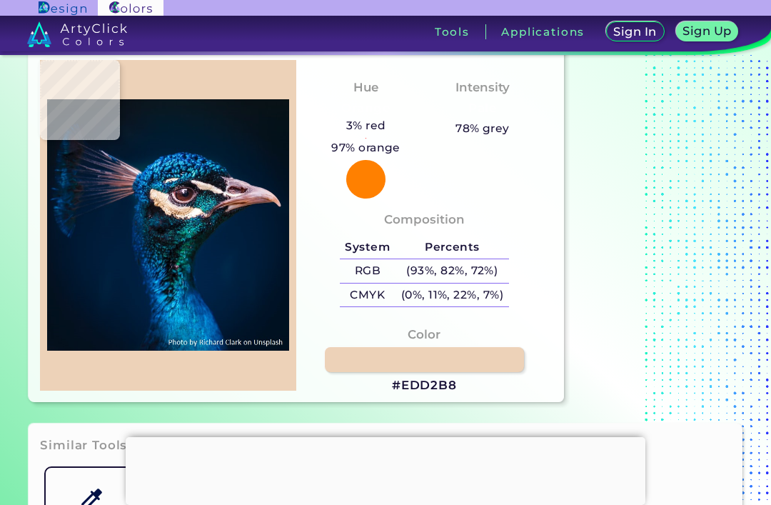
type input "#DCC7BC"
type input "#917f7b"
type input "#917F7B"
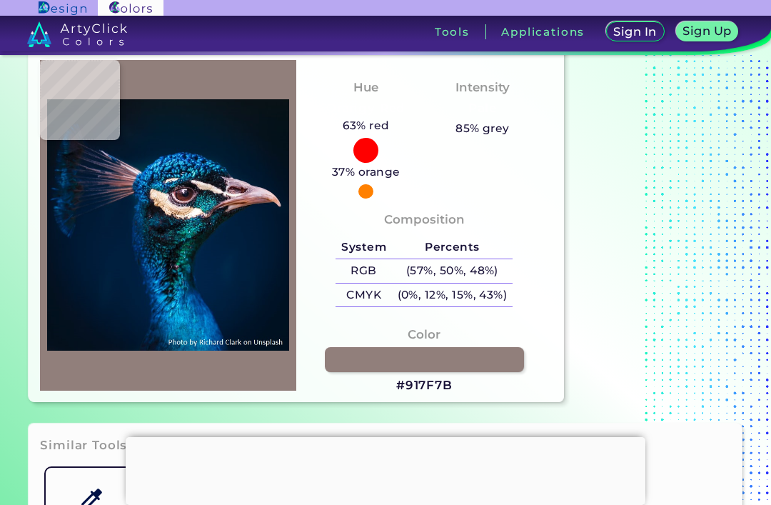
type input "#f8ce9d"
type input "#F8CE9D"
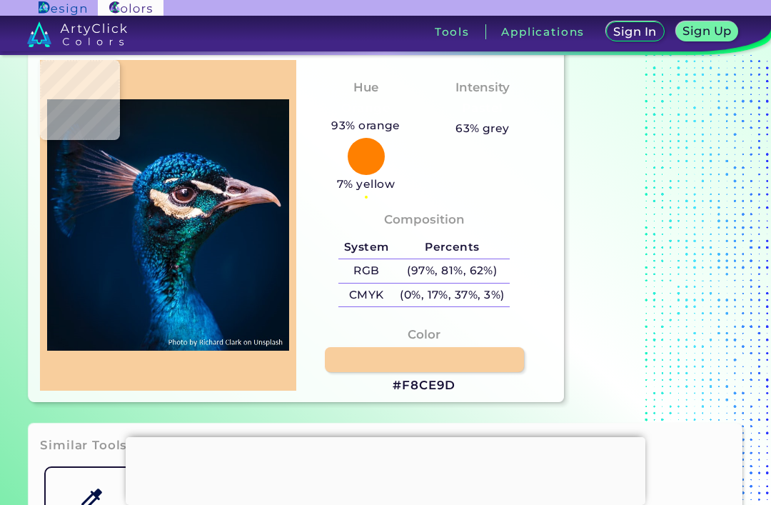
type input "#121114"
type input "#0e0f13"
type input "#0E0F13"
type input "#0b0e16"
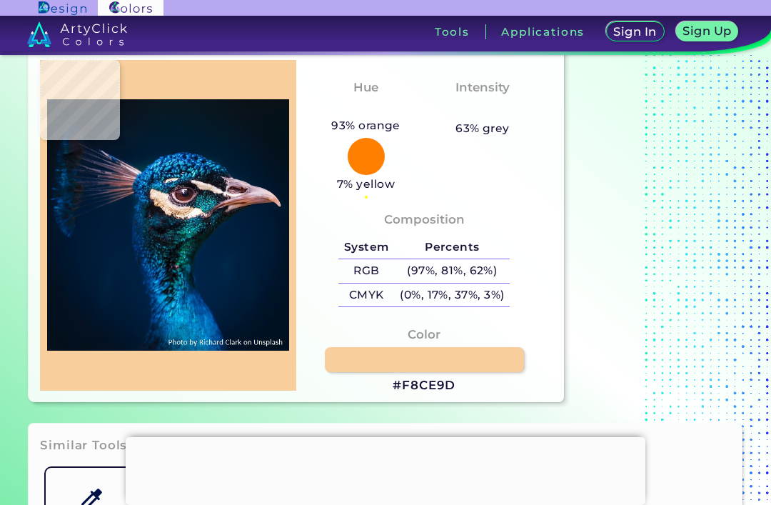
type input "#0B0E16"
type input "#141723"
type input "#1a1c29"
type input "#1A1C29"
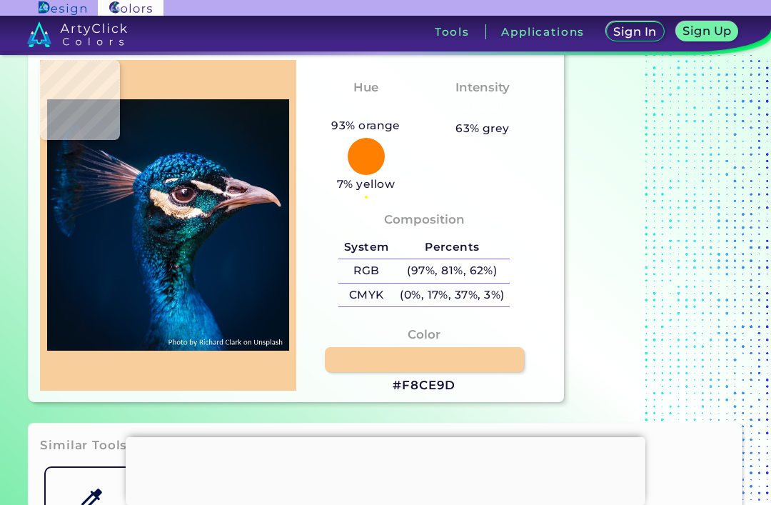
type input "#171624"
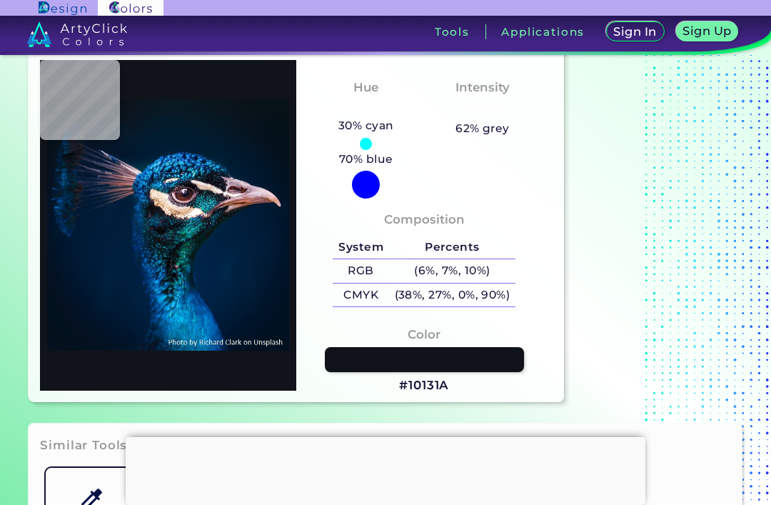
type input "#10131a"
type input "#10131A"
type input "#0f1014"
type input "#0F1014"
type input "#060f16"
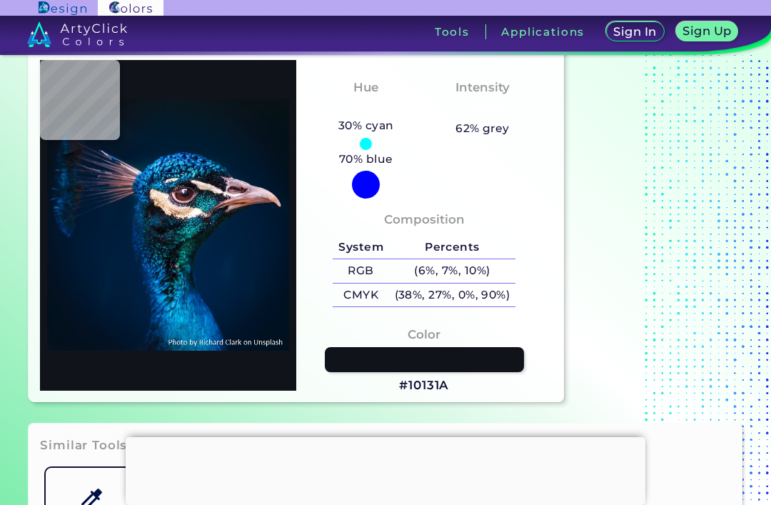
type input "#060F16"
type input "#0b0e17"
type input "#0B0E17"
type input "#0c1320"
type input "#0C1320"
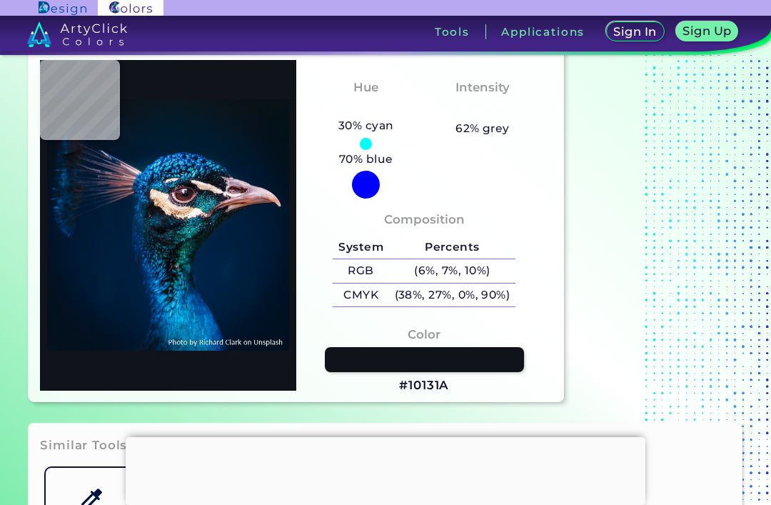
type input "#071720"
type input "#092129"
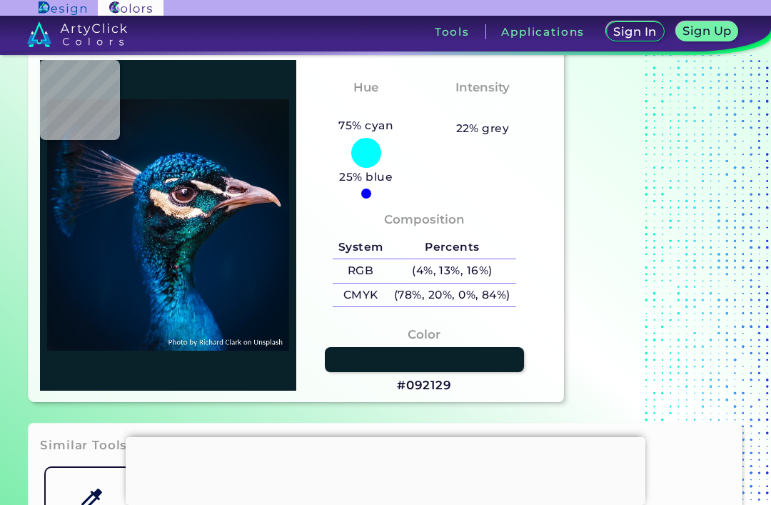
type input "#0a2031"
type input "#0A2031"
type input "#0e253c"
type input "#0E253C"
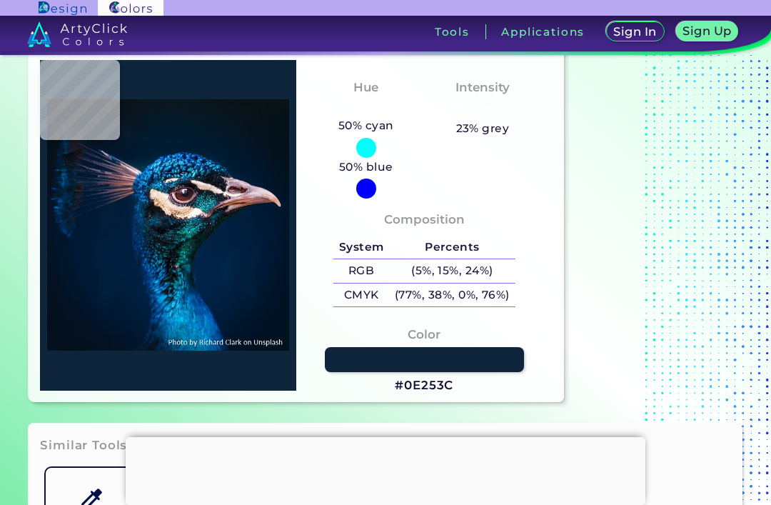
type input "#01243d"
type input "#01243D"
type input "#043253"
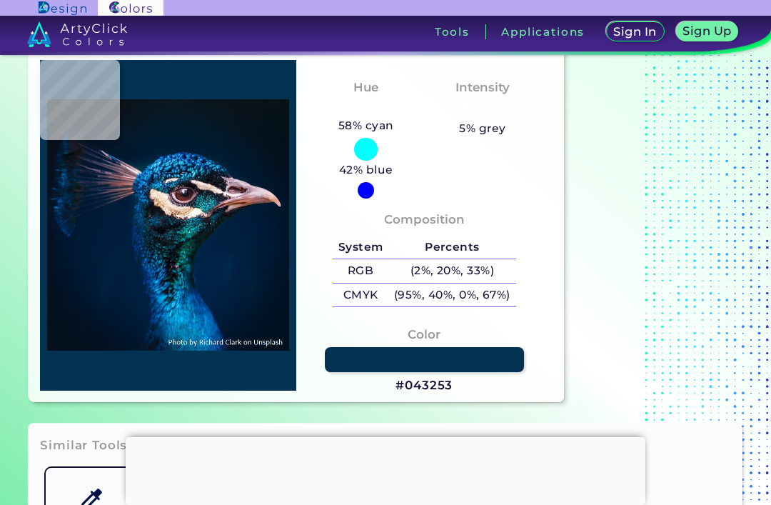
type input "#002f4a"
type input "#002F4A"
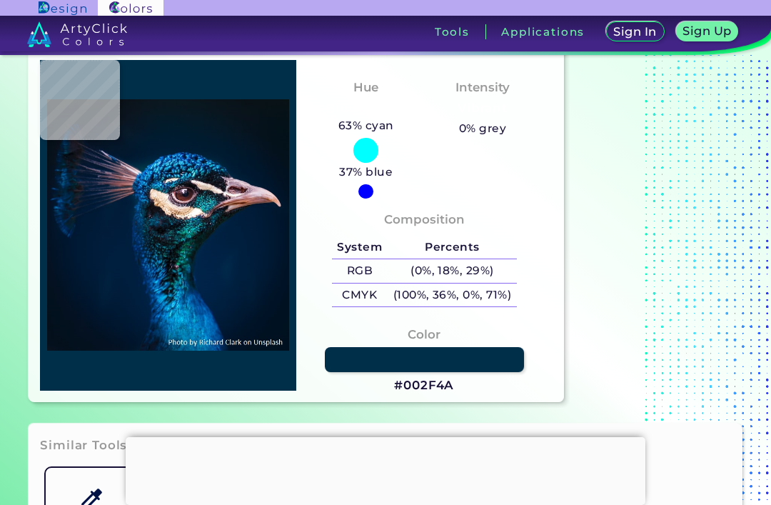
type input "#07375c"
type input "#07375C"
type input "#002b52"
type input "#002B52"
type input "#043b64"
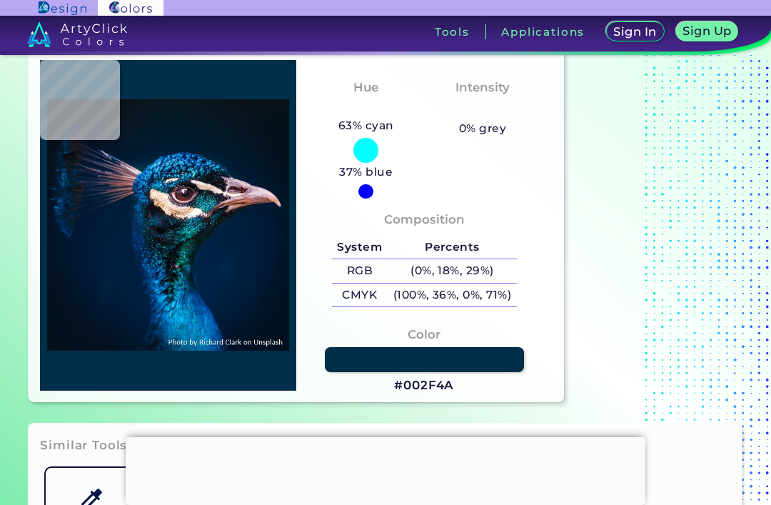
type input "#043B64"
type input "#033e6e"
type input "#033E6E"
type input "#084e86"
type input "#084E86"
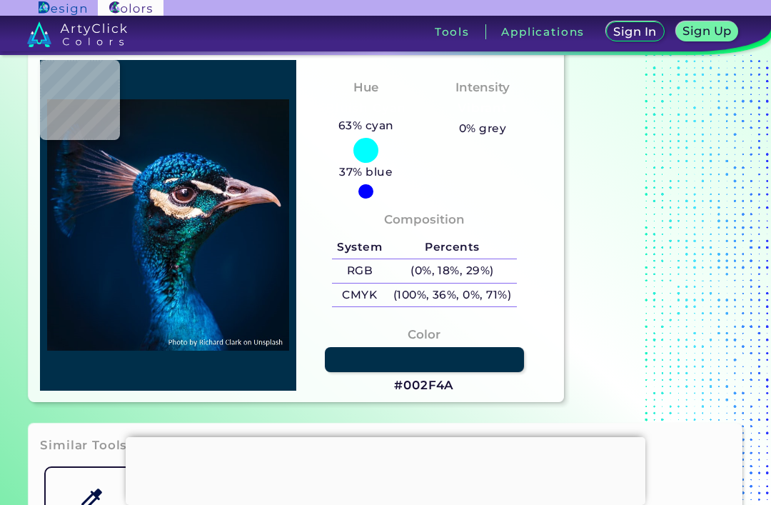
type input "#064d87"
type input "#064D87"
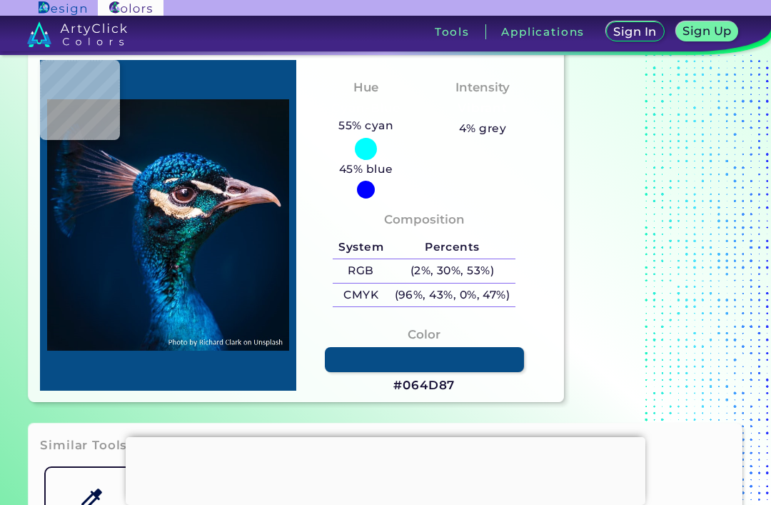
type input "#0b63a3"
type input "#0B63A3"
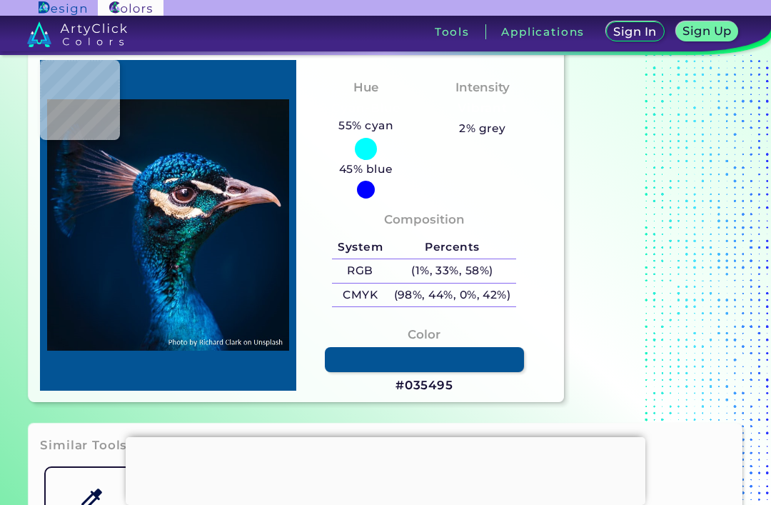
type input "#035495"
type input "#024680"
type input "#076198"
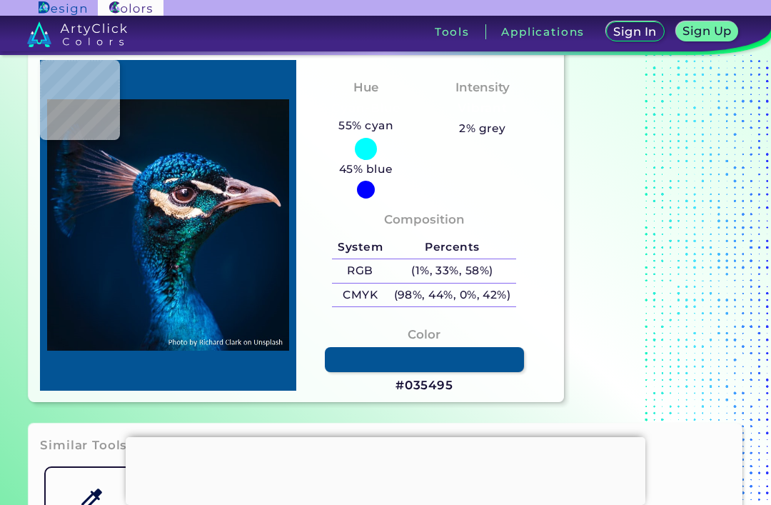
type input "#076198"
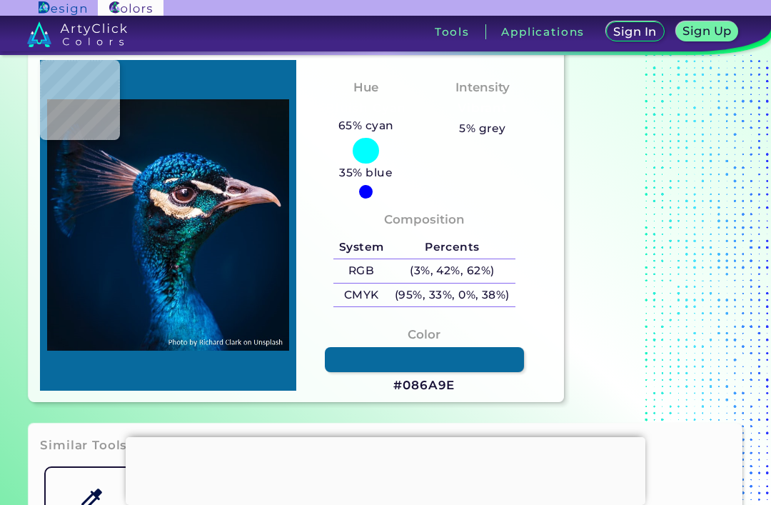
type input "#086a9e"
type input "#086A9E"
type input "#04599b"
type input "#04599B"
type input "#014d90"
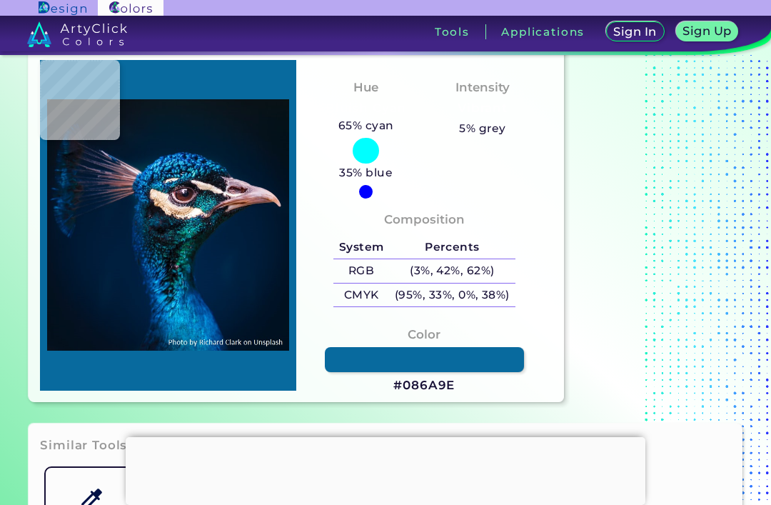
type input "#014D90"
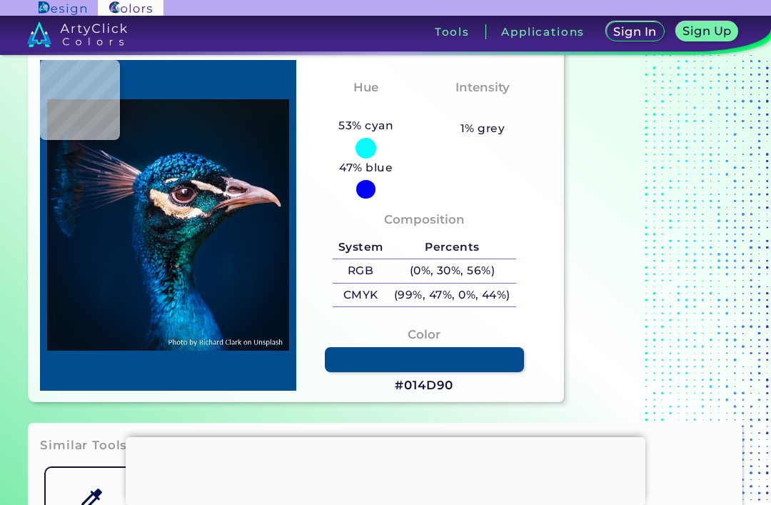
type input "#004e93"
type input "#004E93"
type input "#044f90"
type input "#044F90"
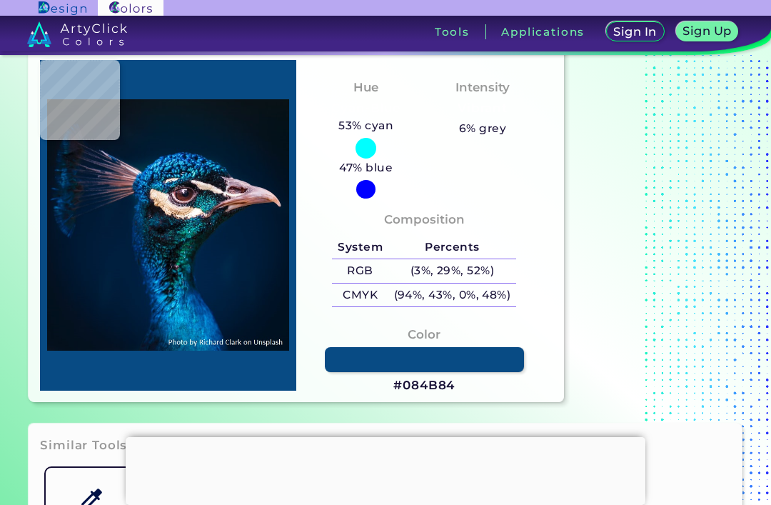
type input "#084b84"
type input "#084B84"
type input "#075291"
type input "#054c88"
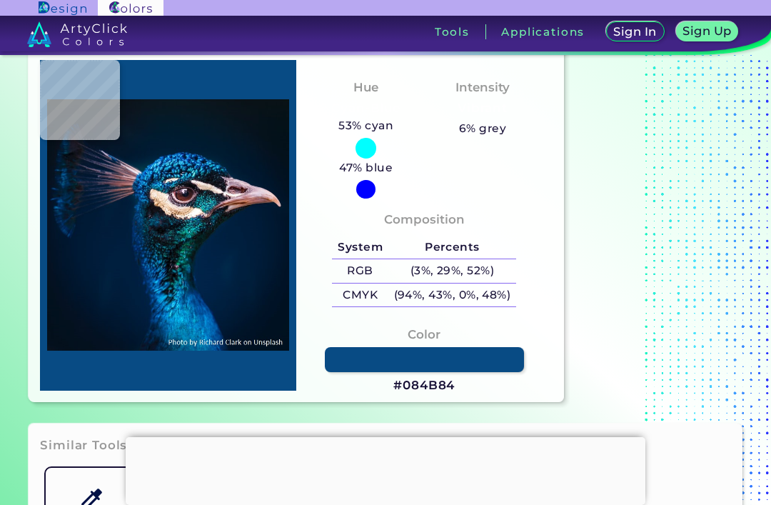
type input "#054C88"
type input "#03427c"
type input "#03427C"
type input "#05538b"
type input "#05538B"
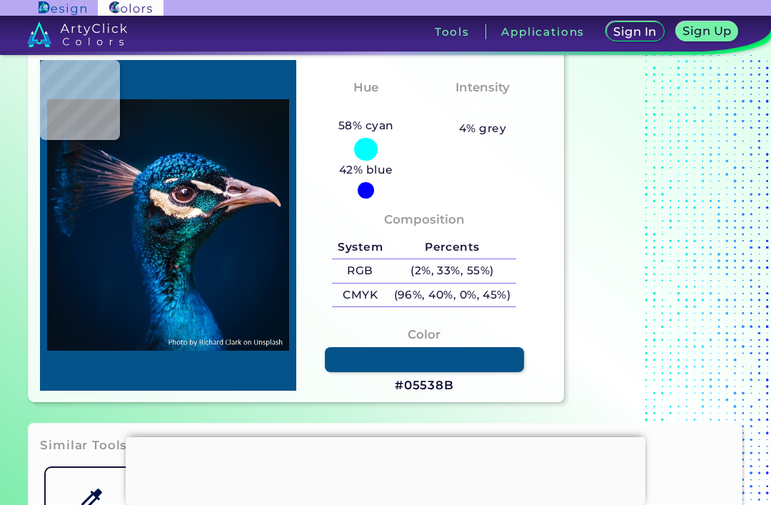
type input "#05487e"
type input "#05487E"
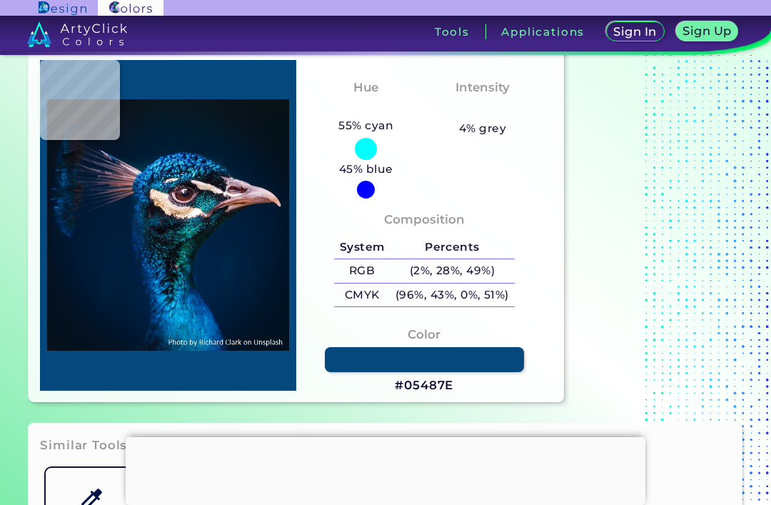
type input "#053e70"
type input "#053E70"
type input "#01376c"
type input "#01376C"
type input "#013c72"
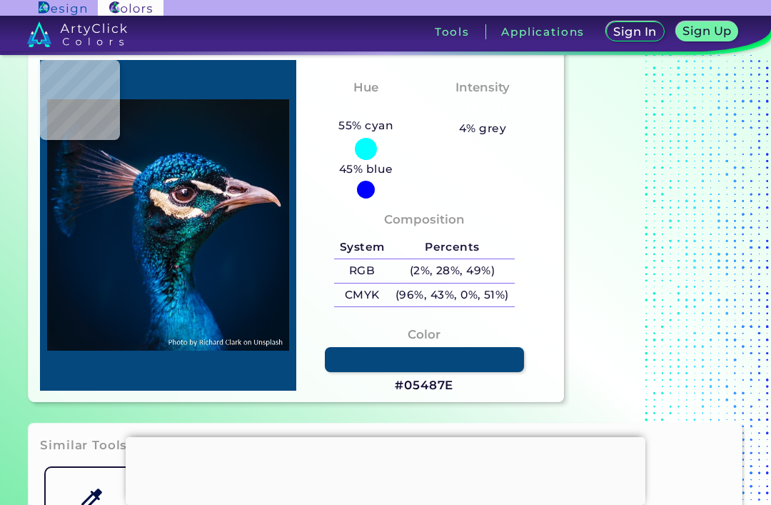
type input "#013C72"
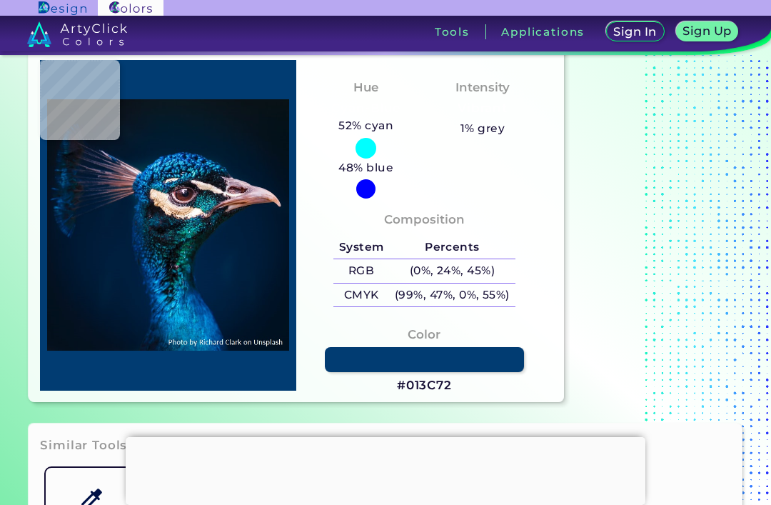
type input "#004681"
type input "#0f6199"
type input "#0F6199"
type input "#0a5ea0"
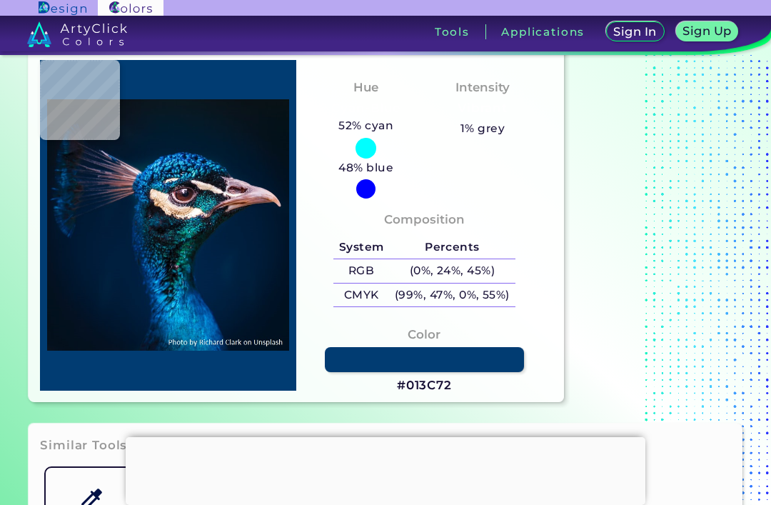
type input "#0A5EA0"
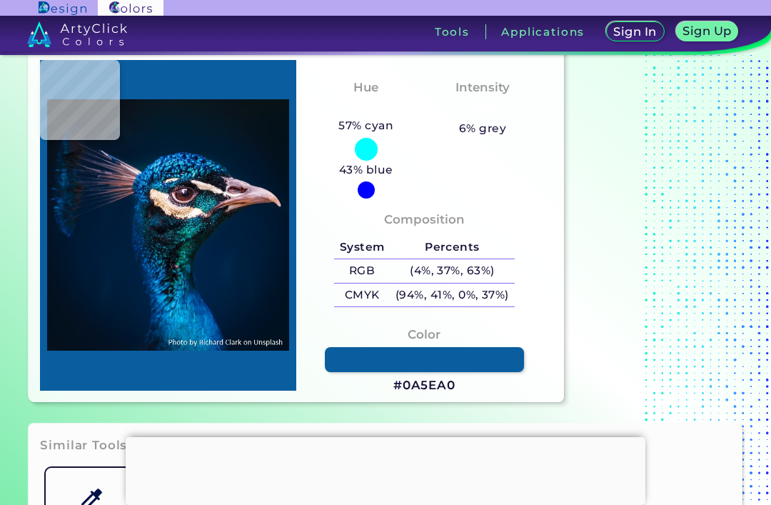
type input "#0b6eb0"
type input "#0B6EB0"
type input "#0a80bd"
type input "#0A80BD"
type input "#1285bd"
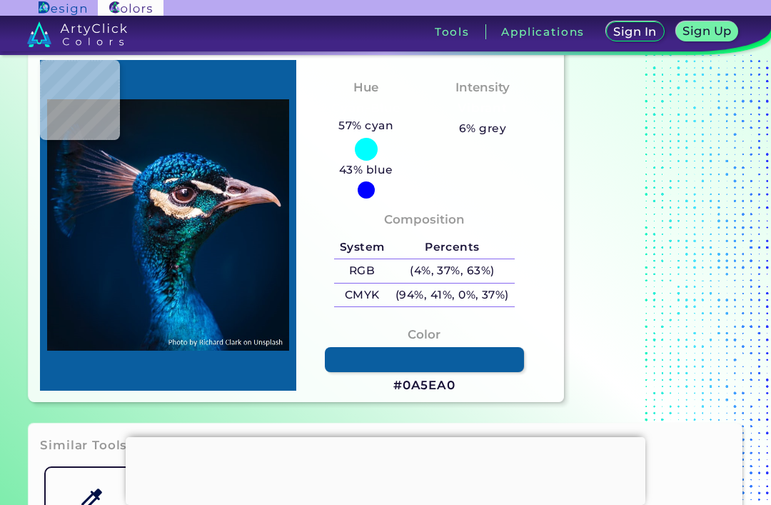
type input "#1285BD"
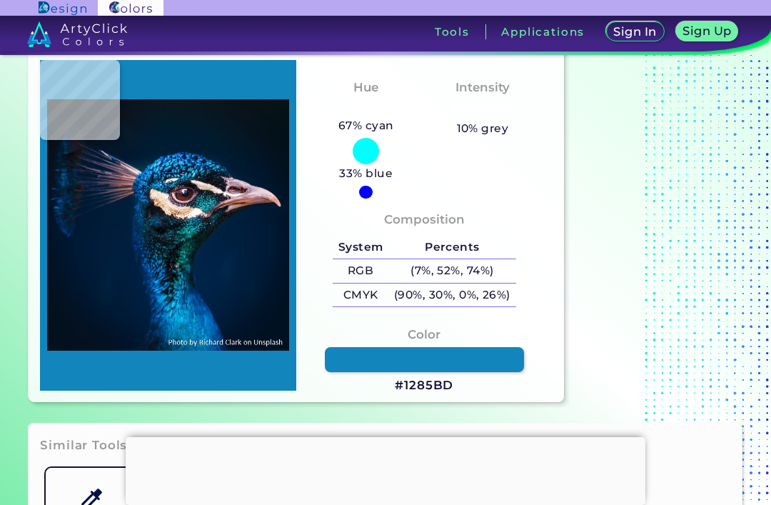
type input "#0d7eb6"
type input "#0D7EB6"
type input "#1c93cf"
type input "#1C93CF"
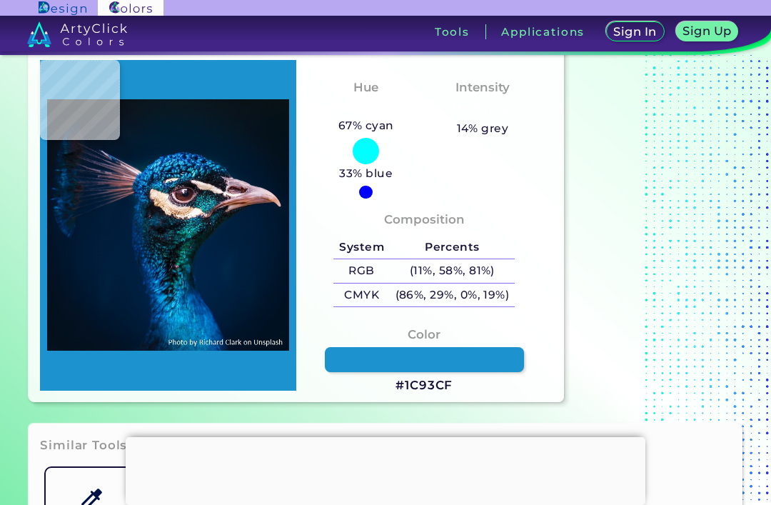
type input "#131a29"
type input "#131A29"
type input "#0a2333"
type input "#0A2333"
type input "#03080c"
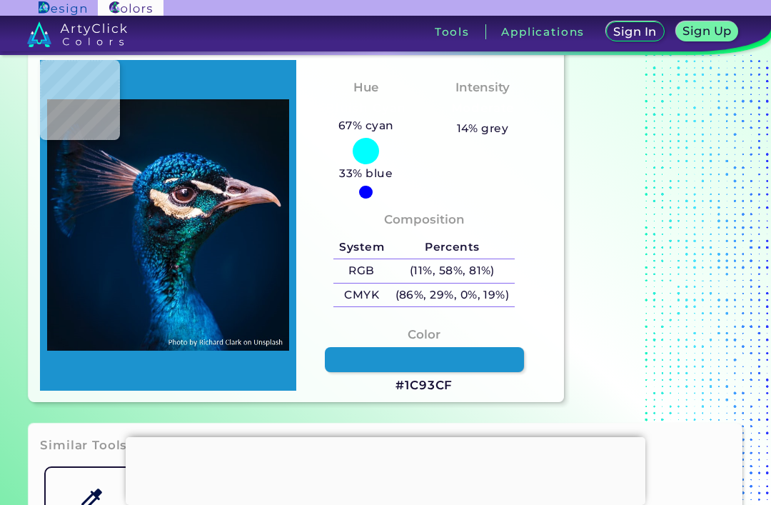
type input "#03080C"
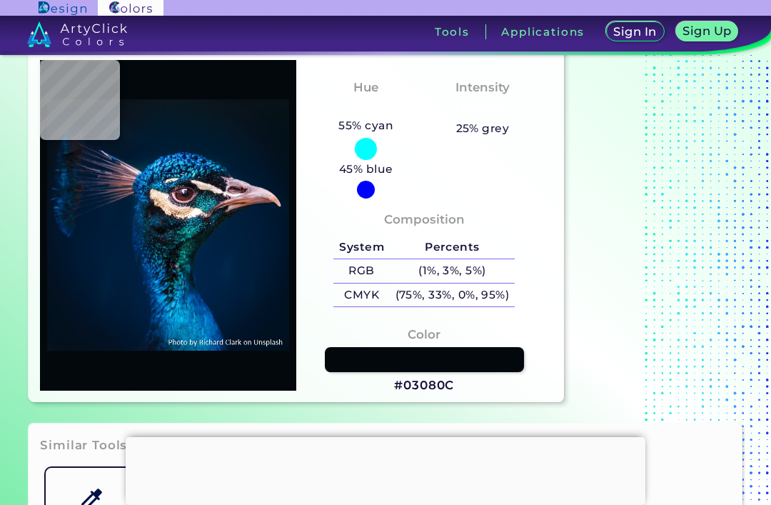
type input "#08161e"
type input "#08161E"
type input "#121b25"
type input "#121B25"
type input "#1b1d22"
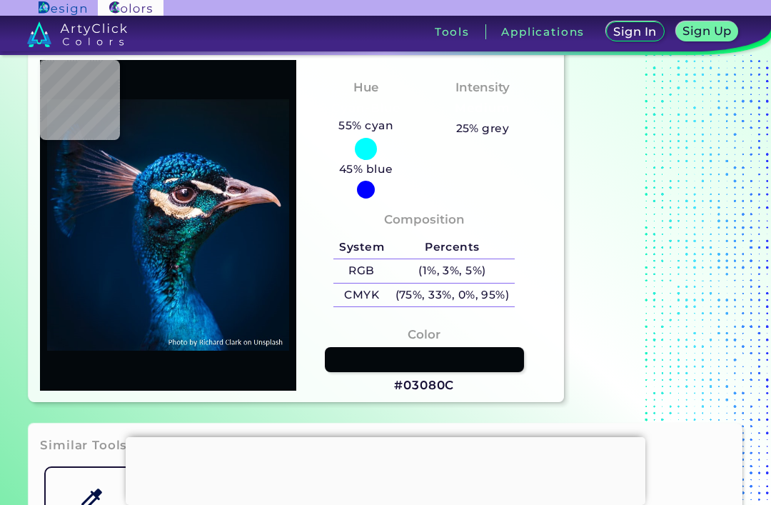
type input "#1B1D22"
type input "#091114"
type input "#071017"
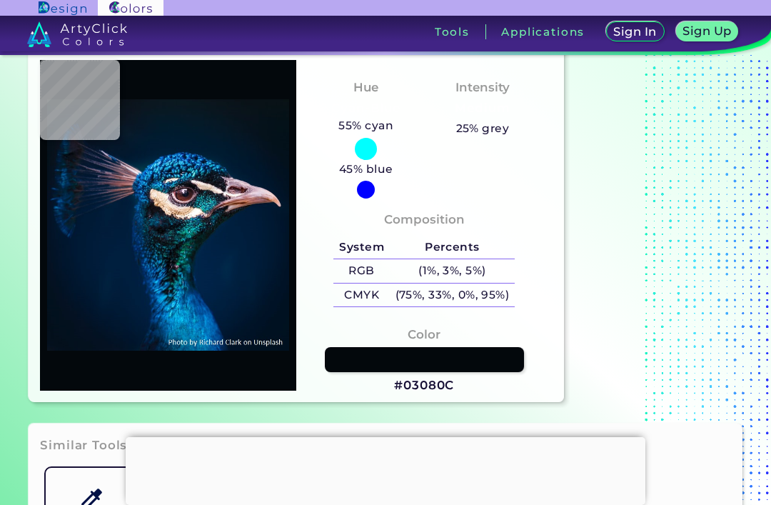
type input "#081d2c"
type input "#081D2C"
type input "#186d81"
type input "#186D81"
type input "#054855"
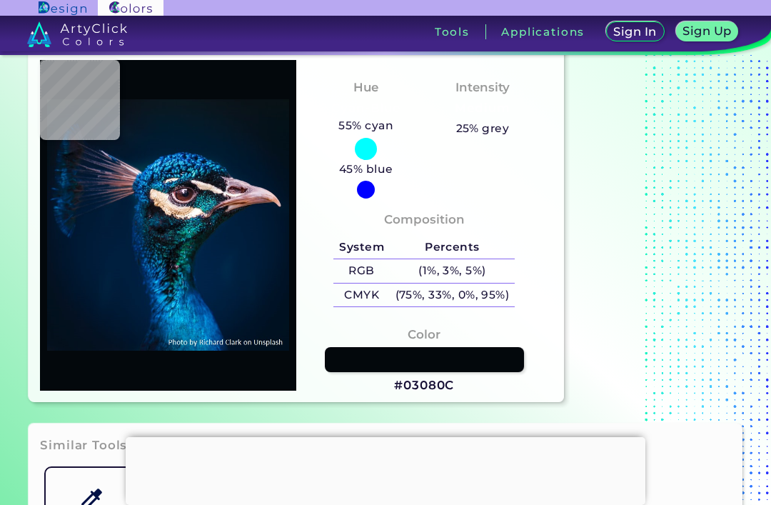
type input "#054855"
type input "#123c3a"
type input "#123C3A"
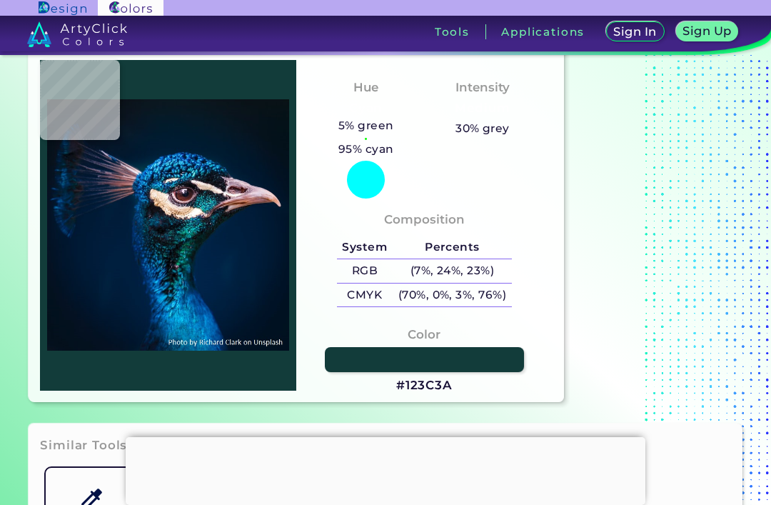
type input "#061a1f"
type input "#061A1F"
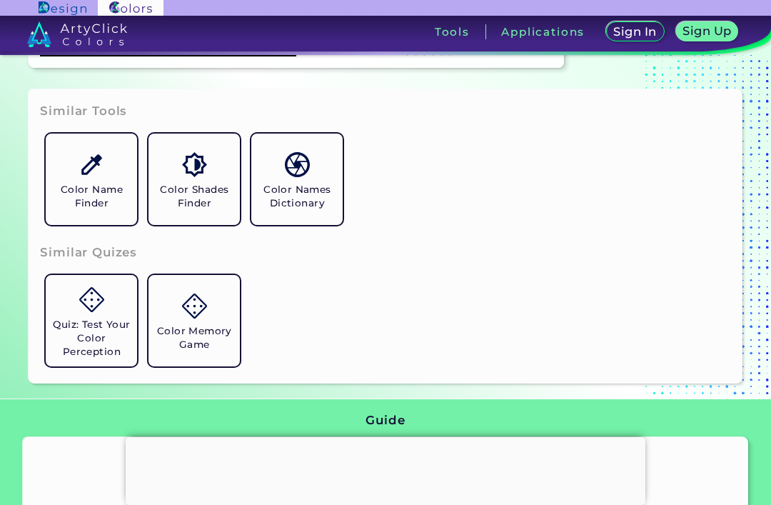
scroll to position [441, 0]
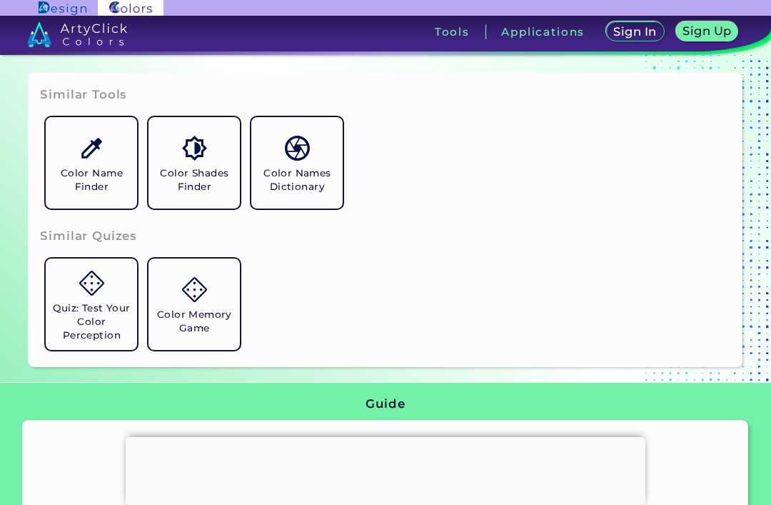
click at [84, 161] on img at bounding box center [91, 148] width 25 height 25
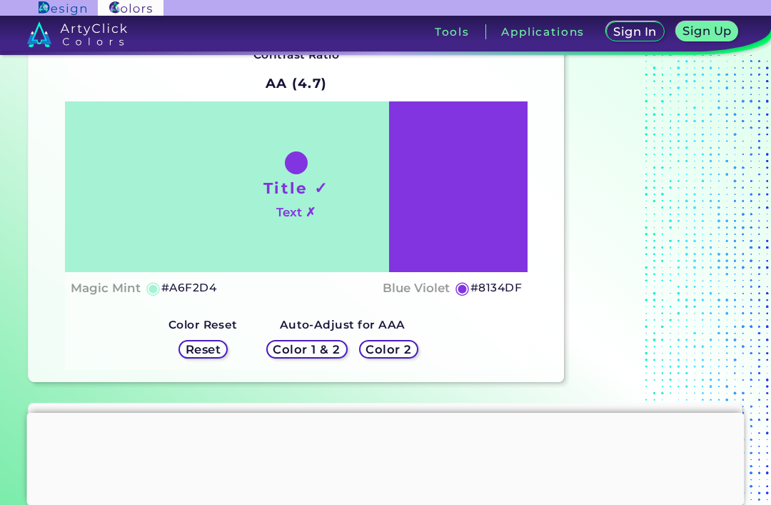
scroll to position [112, 0]
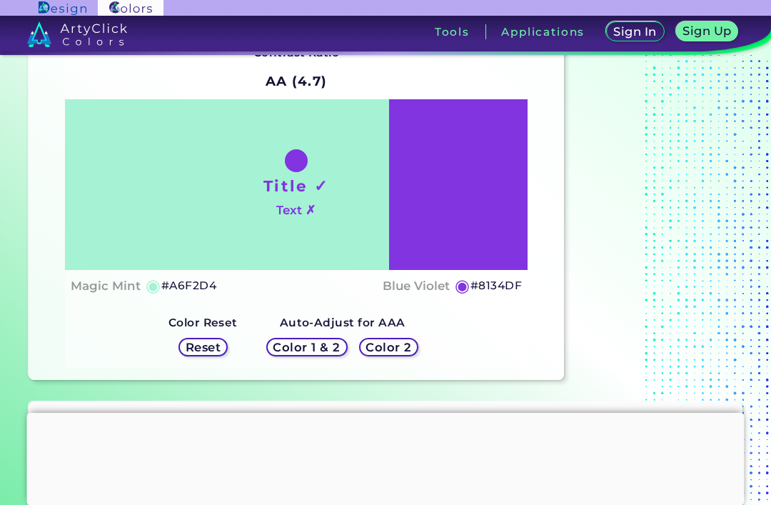
click at [394, 413] on div at bounding box center [386, 413] width 718 height 0
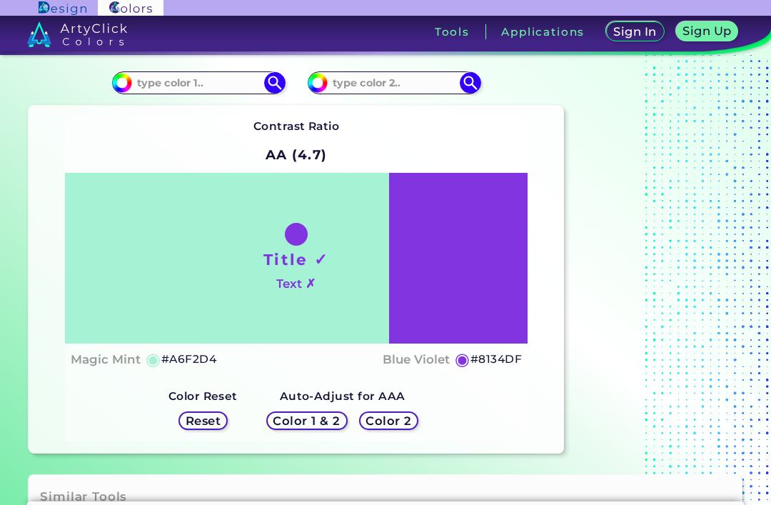
scroll to position [40, 0]
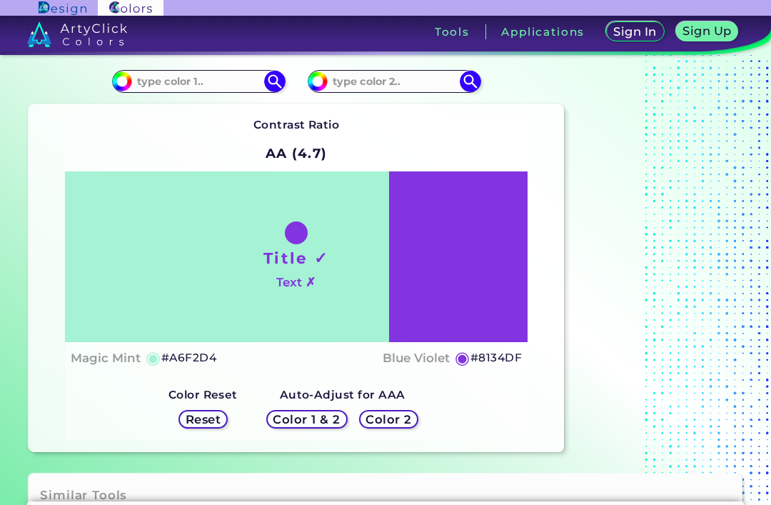
click at [184, 367] on h5 "#A6F2D4" at bounding box center [188, 357] width 55 height 19
click at [121, 328] on div "Title ✓ Text ✗" at bounding box center [296, 256] width 463 height 171
click at [418, 91] on input at bounding box center [394, 80] width 133 height 19
click at [419, 81] on input at bounding box center [394, 80] width 133 height 19
paste input "#A6F2D4"
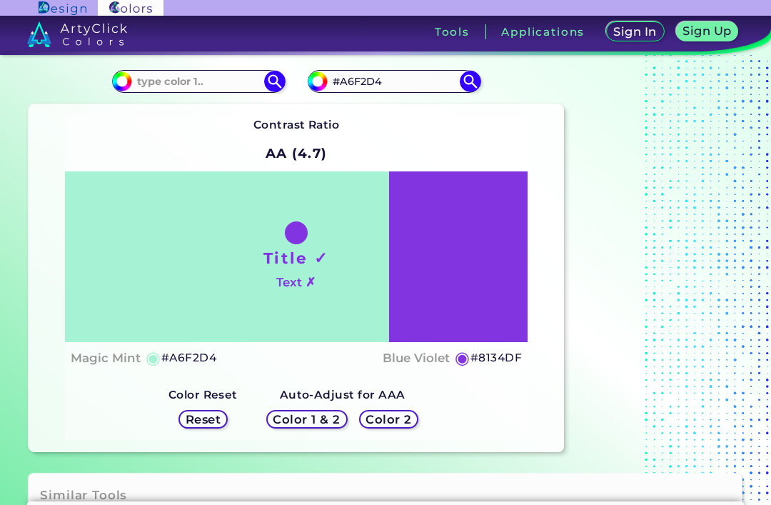
type input "#A6F2D4"
click at [476, 81] on img at bounding box center [470, 81] width 21 height 21
type input "#a6f2d4"
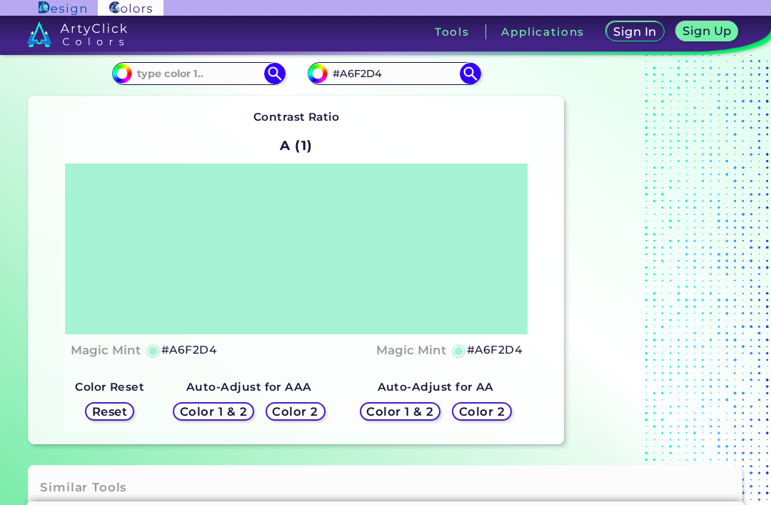
scroll to position [24, 0]
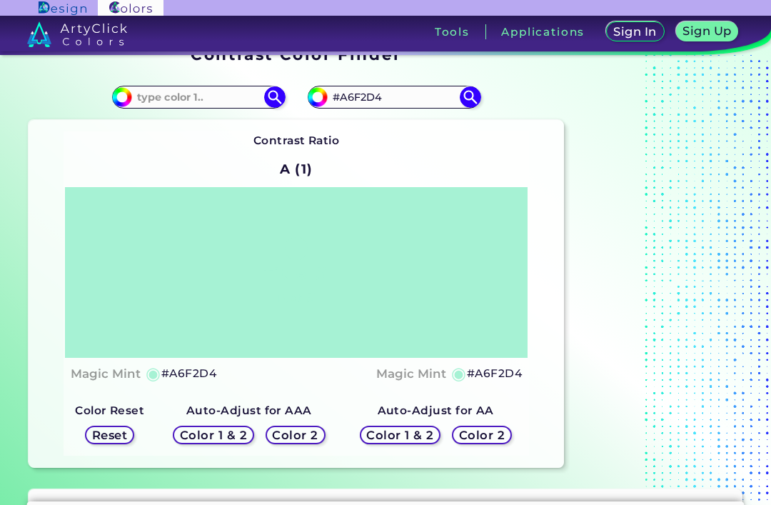
click at [225, 100] on input at bounding box center [198, 96] width 133 height 19
type input "R"
click at [276, 94] on img at bounding box center [274, 96] width 21 height 21
click at [139, 96] on input "255,75,55" at bounding box center [198, 96] width 133 height 19
click at [196, 104] on input "(255,75,55" at bounding box center [198, 96] width 133 height 19
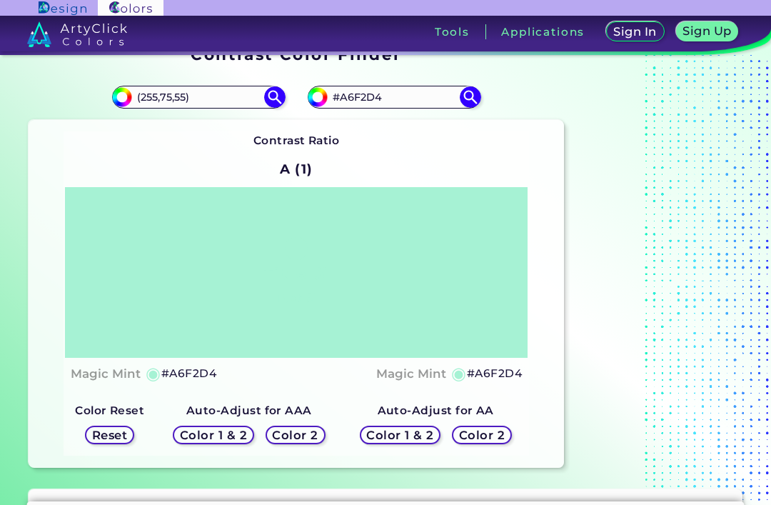
click at [271, 98] on img at bounding box center [274, 96] width 21 height 21
click at [137, 96] on input "(255,75,55)" at bounding box center [198, 96] width 133 height 19
type input "RGB(255,75,55)"
click at [281, 99] on img at bounding box center [274, 96] width 21 height 21
type input "#ff4b37"
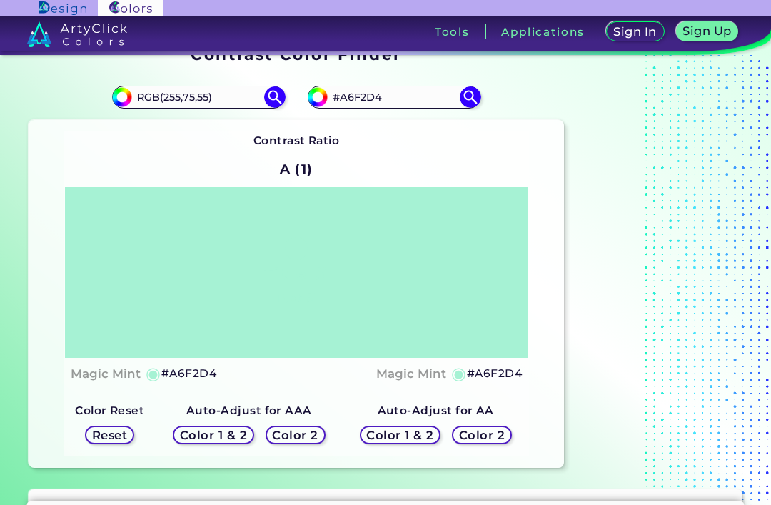
type input "#FF4B37"
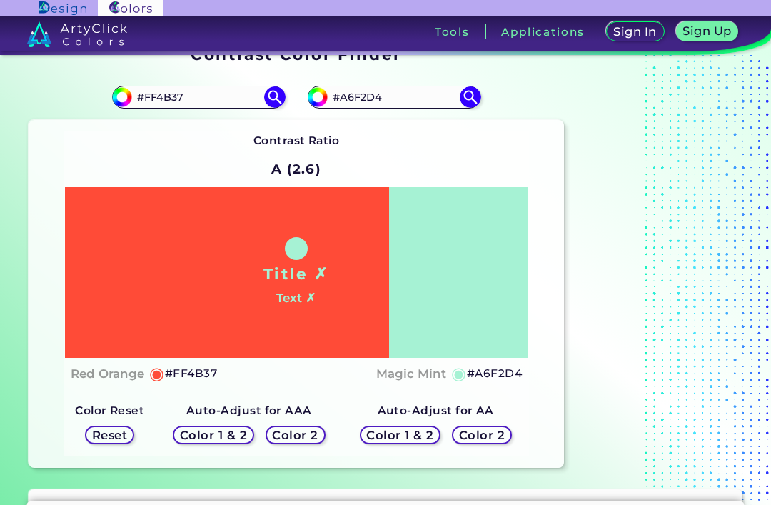
click at [433, 97] on input "#A6F2D4" at bounding box center [394, 96] width 133 height 19
type input "#"
click at [475, 98] on img at bounding box center [470, 96] width 21 height 21
click at [416, 106] on input "0000000" at bounding box center [394, 96] width 133 height 19
type input "000000"
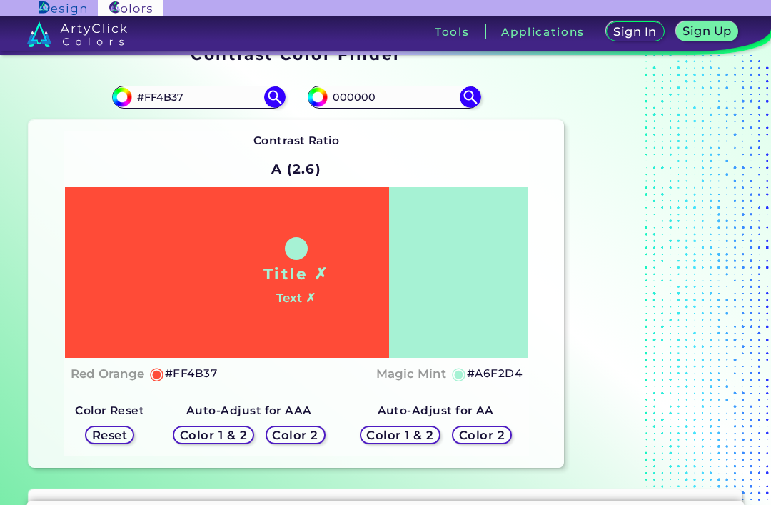
click at [474, 101] on img at bounding box center [470, 96] width 21 height 21
type input "#000000"
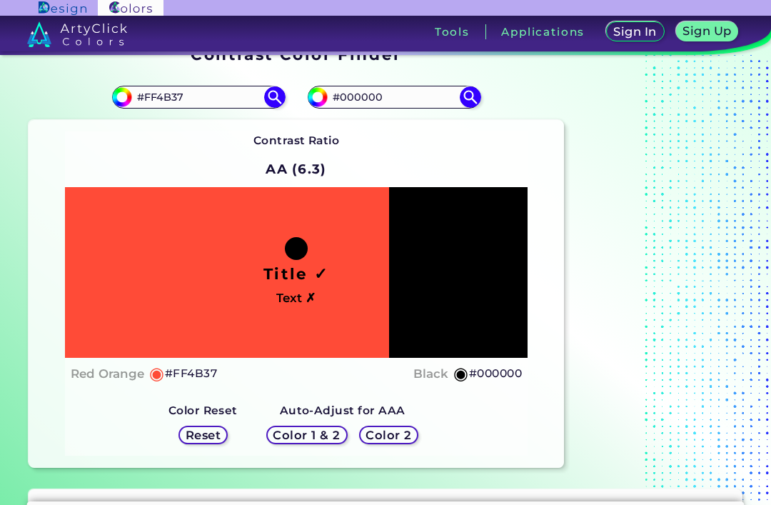
click at [196, 440] on h5 "Reset" at bounding box center [203, 434] width 32 height 11
click at [192, 440] on h5 "Reset" at bounding box center [203, 434] width 32 height 11
click at [203, 440] on h5 "Reset" at bounding box center [203, 434] width 32 height 11
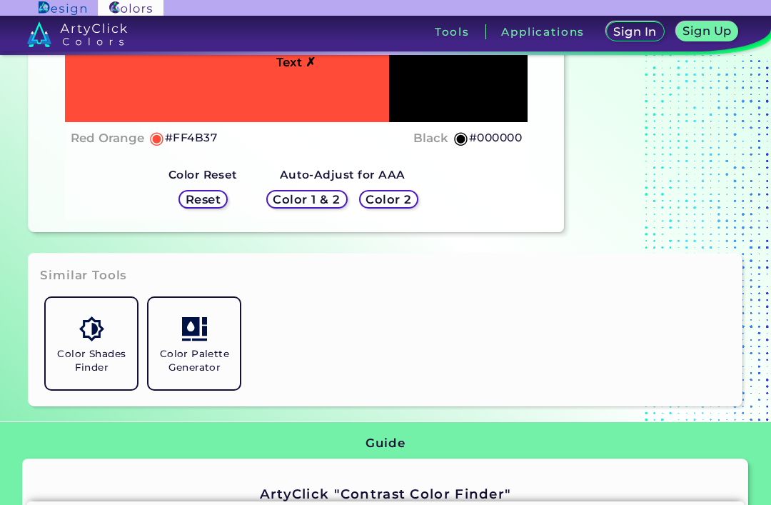
scroll to position [263, 0]
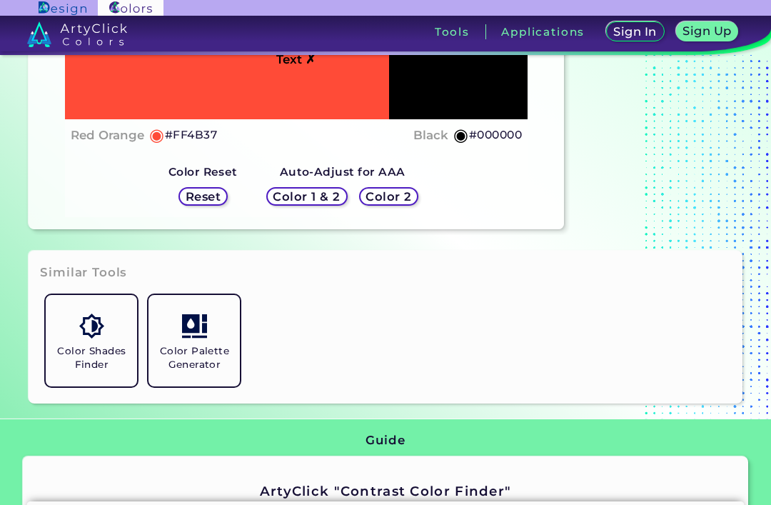
click at [397, 201] on h5 "Color 2" at bounding box center [388, 196] width 41 height 11
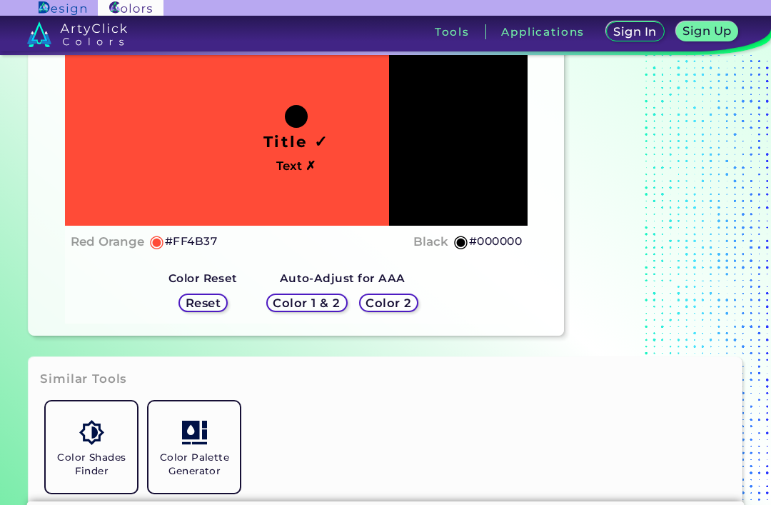
scroll to position [154, 0]
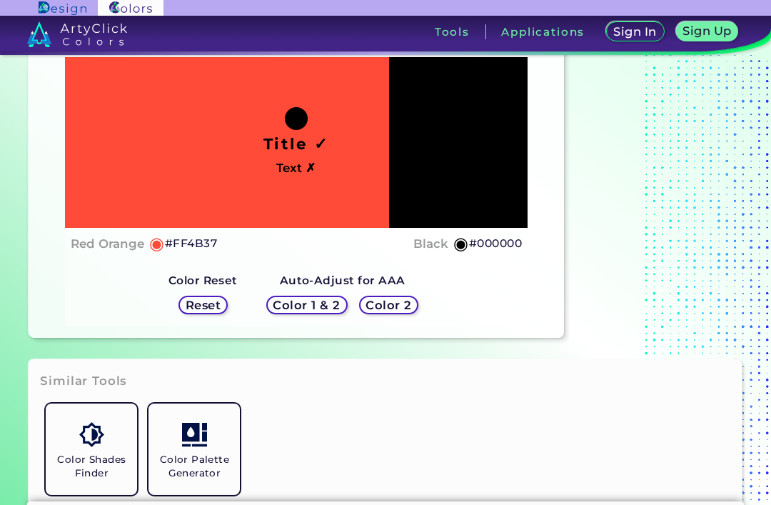
click at [321, 310] on h5 "Color 1 & 2" at bounding box center [306, 304] width 61 height 11
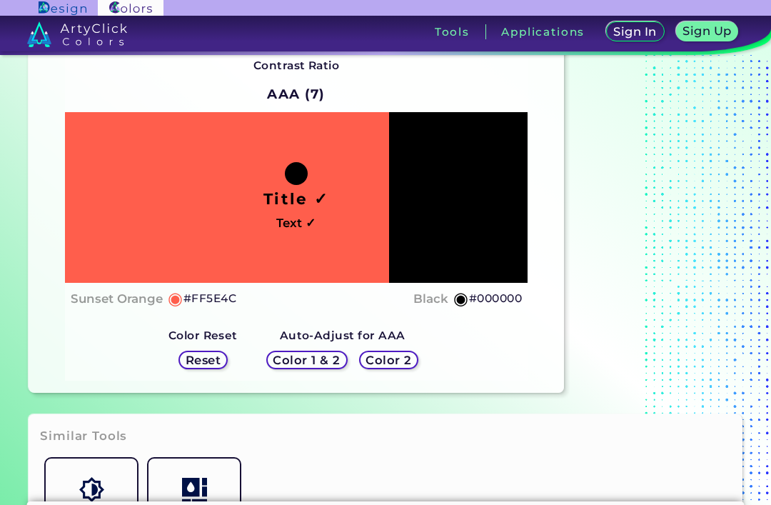
scroll to position [98, 0]
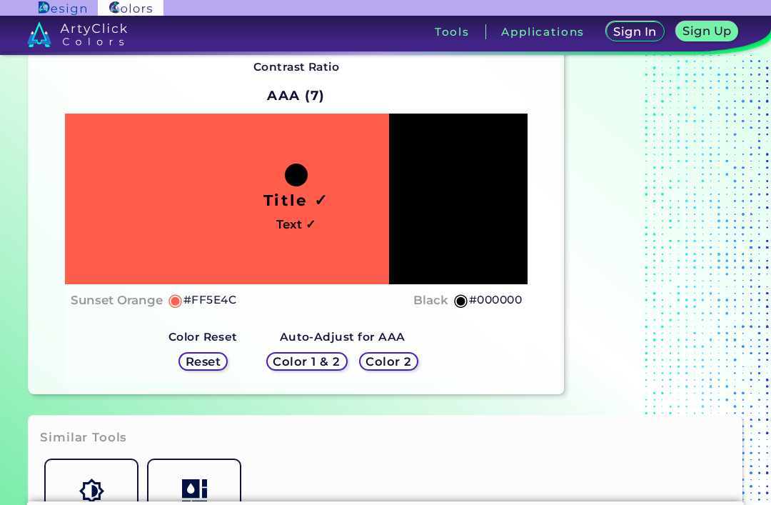
click at [333, 366] on h5 "Color 1 & 2" at bounding box center [306, 361] width 61 height 11
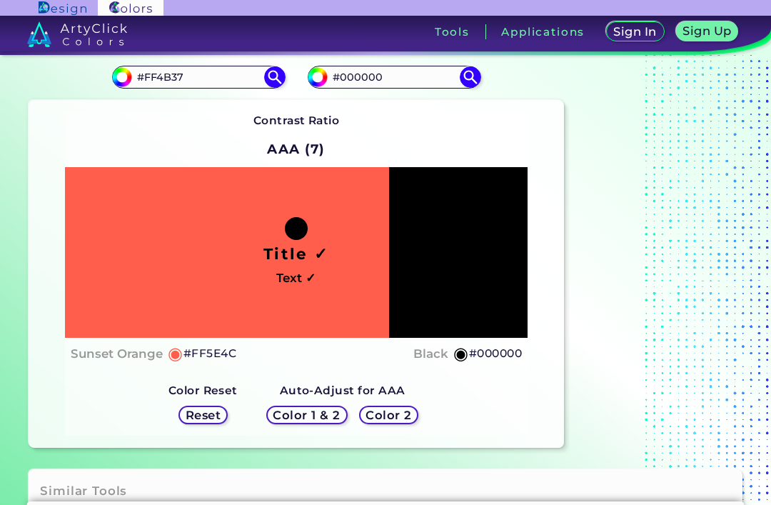
scroll to position [29, 0]
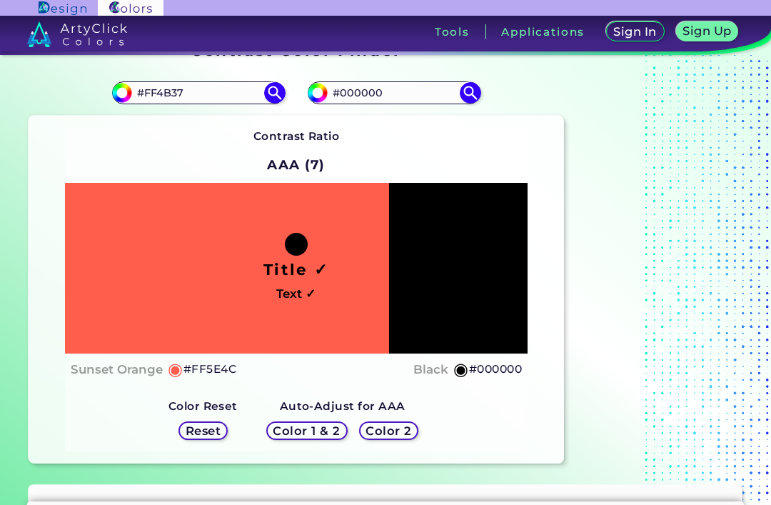
click at [283, 94] on img at bounding box center [274, 92] width 21 height 21
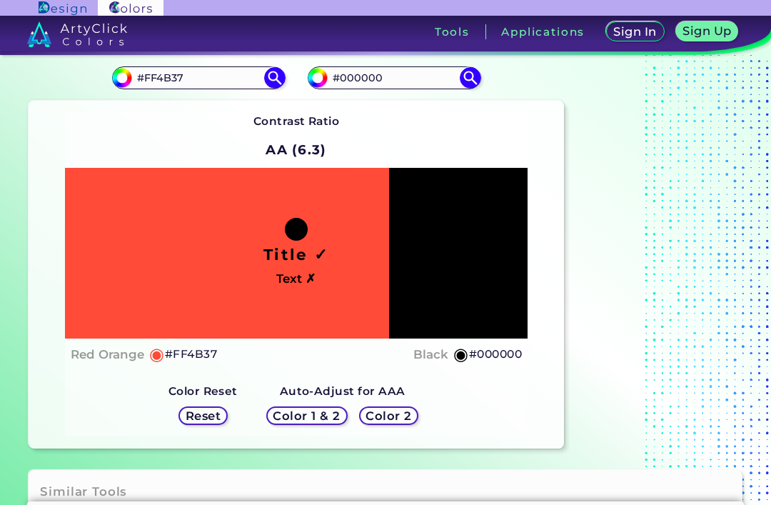
scroll to position [50, 0]
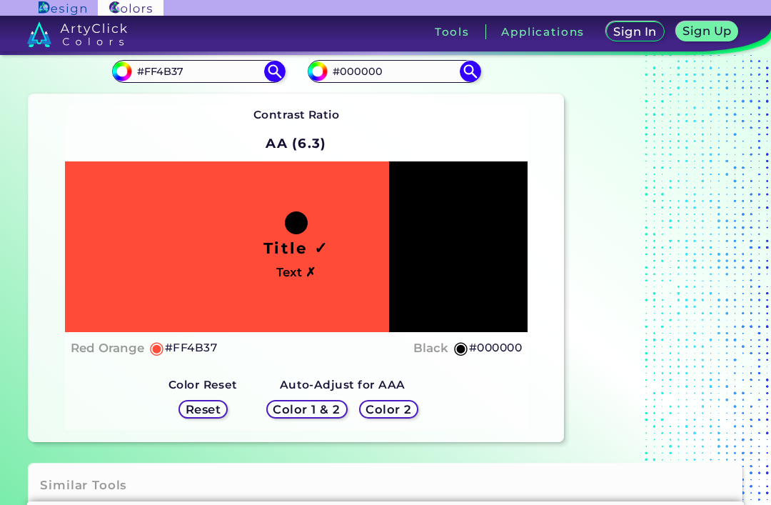
click at [317, 414] on h5 "Color 1 & 2" at bounding box center [306, 408] width 61 height 11
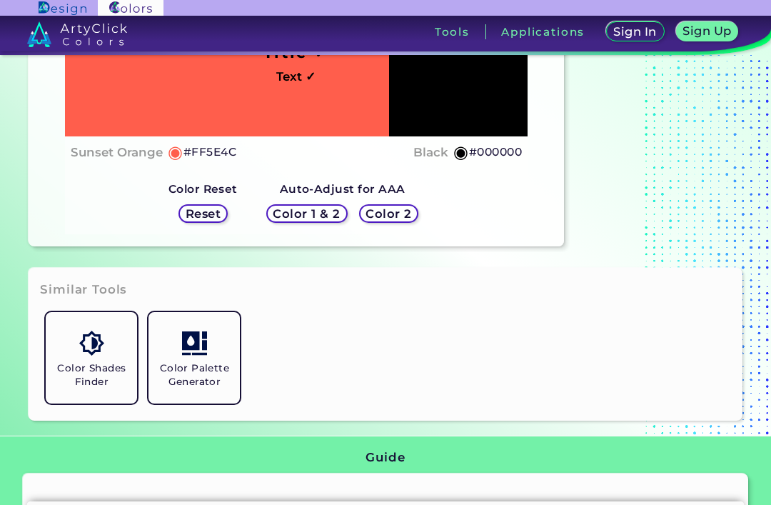
scroll to position [254, 0]
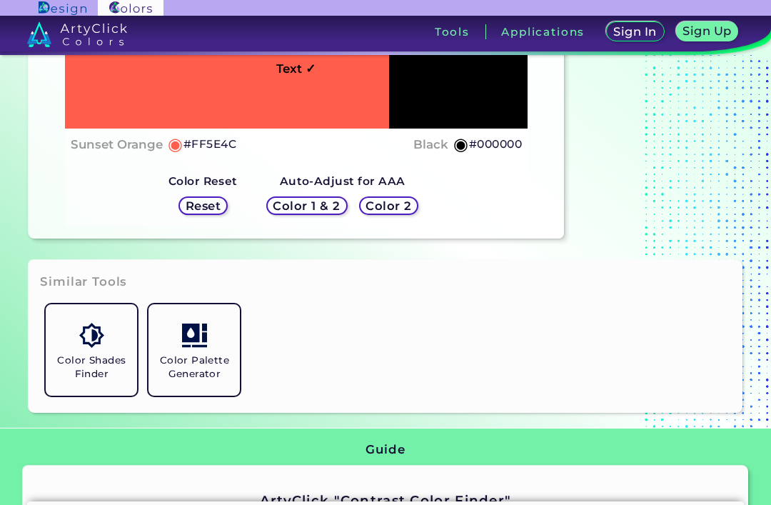
click at [184, 348] on img at bounding box center [194, 335] width 25 height 25
